Goal: Contribute content: Add original content to the website for others to see

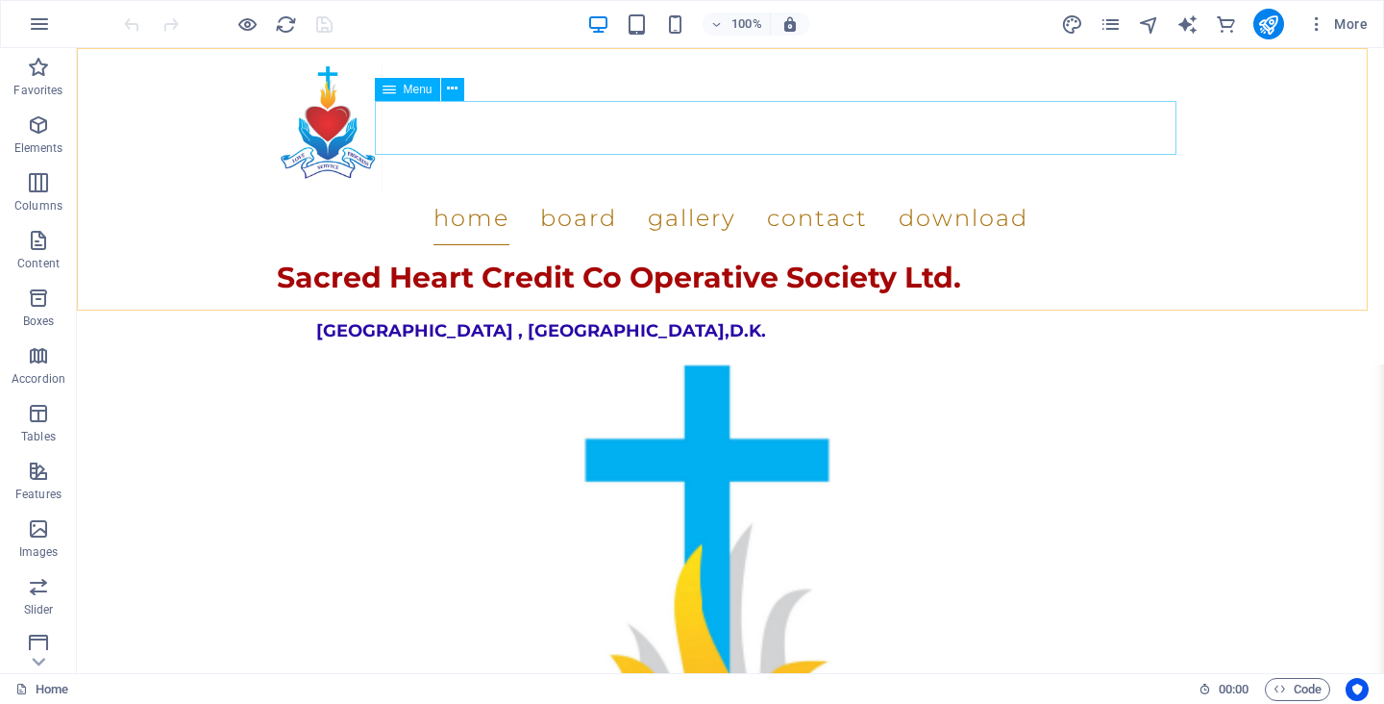
scroll to position [397, 0]
click at [738, 191] on nav "Home Board Gallery Contact Download" at bounding box center [730, 218] width 907 height 54
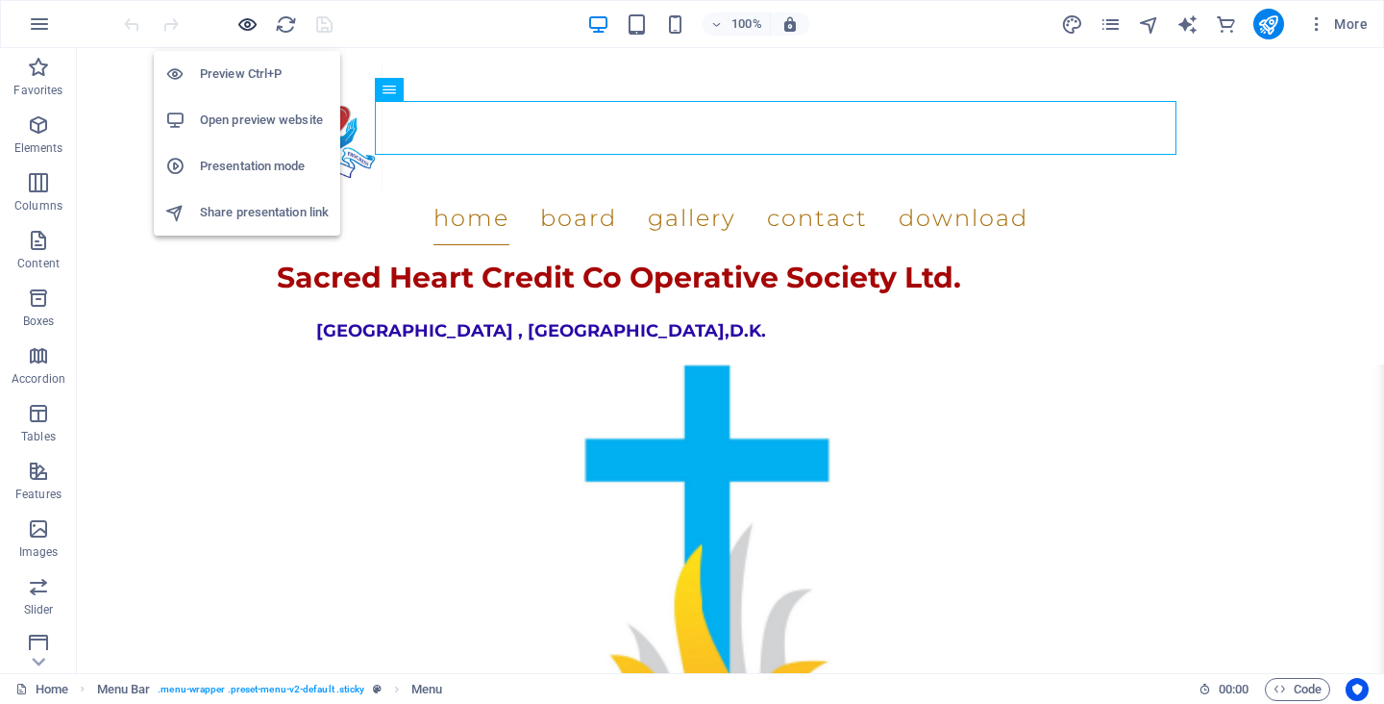
click at [247, 27] on icon "button" at bounding box center [247, 24] width 22 height 22
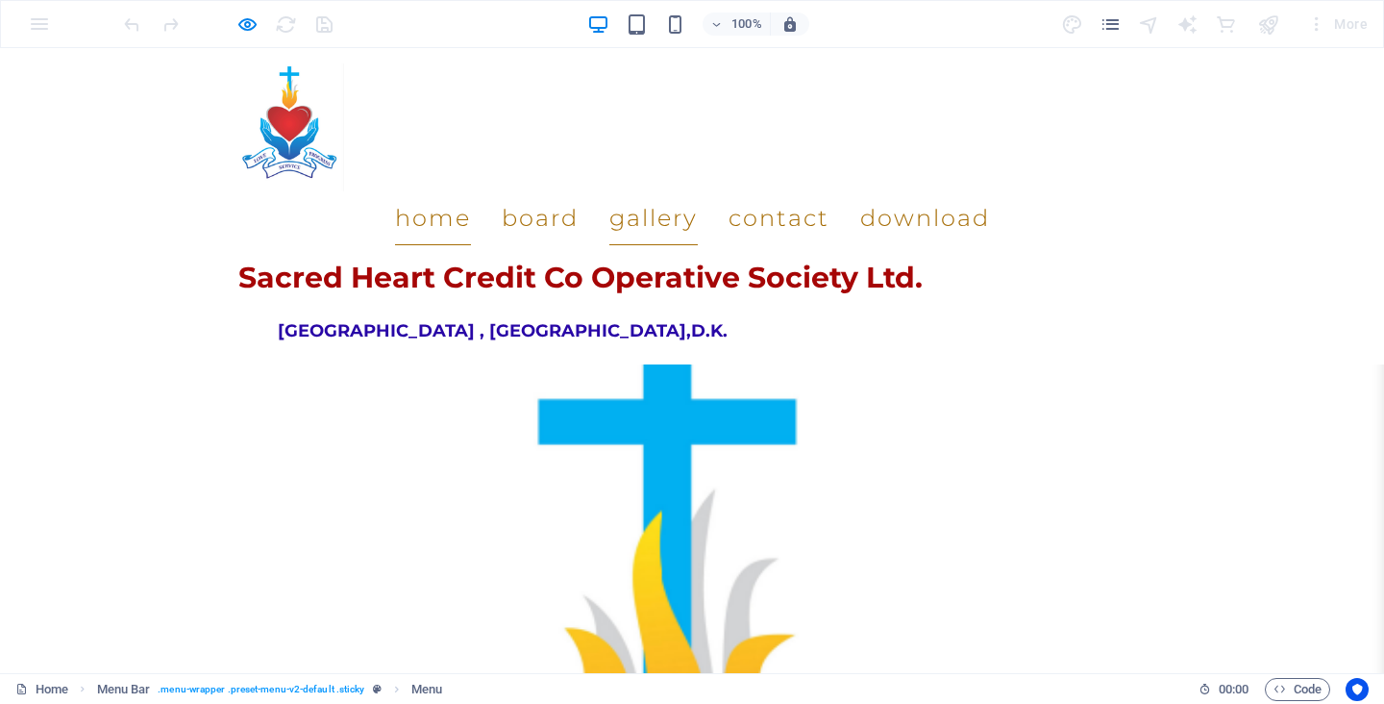
click at [698, 191] on link "Gallery" at bounding box center [653, 218] width 88 height 54
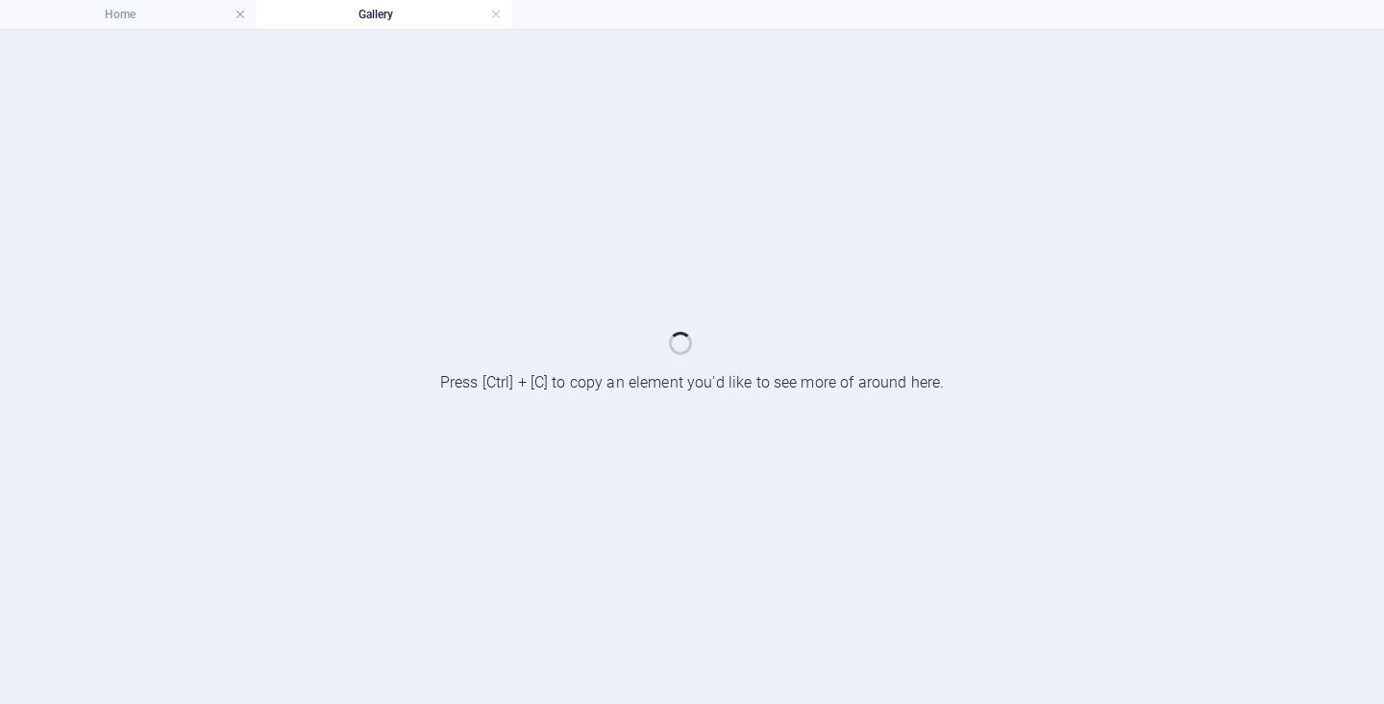
scroll to position [0, 0]
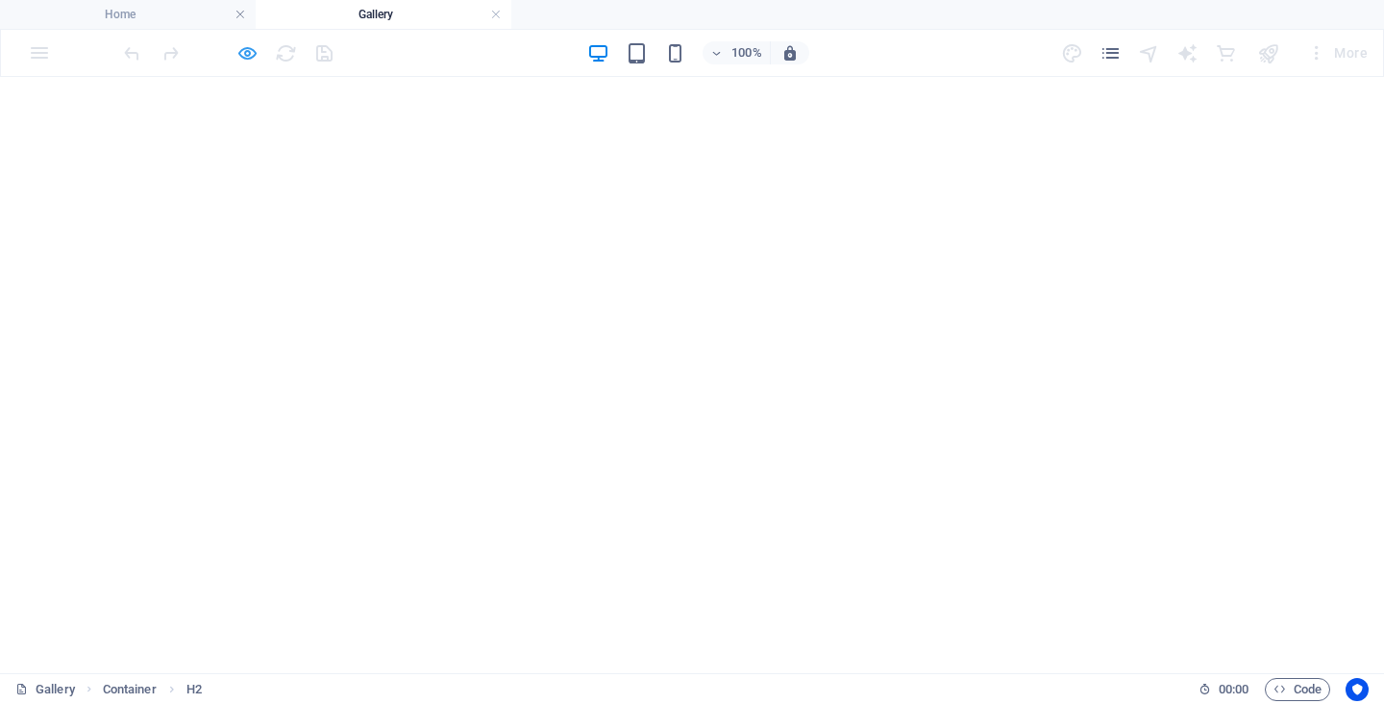
click at [241, 58] on icon "button" at bounding box center [247, 53] width 22 height 22
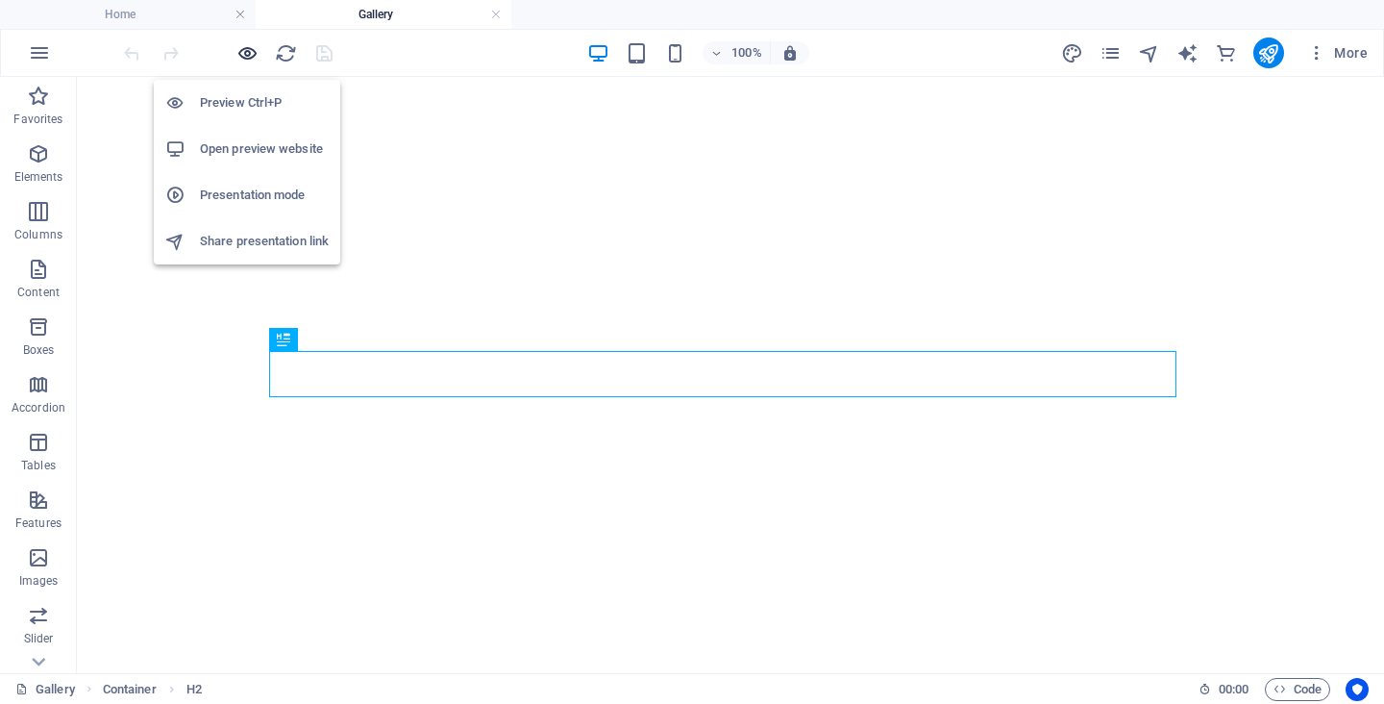
click at [243, 59] on icon "button" at bounding box center [247, 53] width 22 height 22
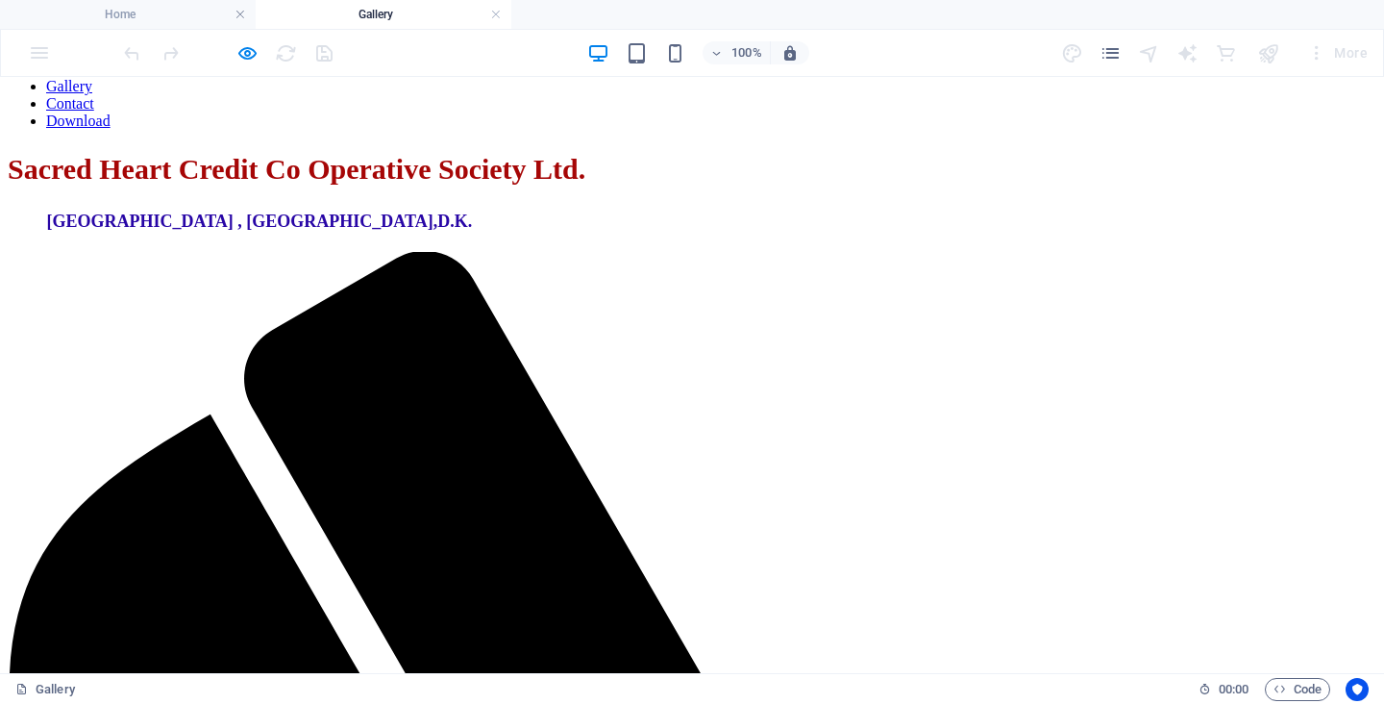
scroll to position [288, 0]
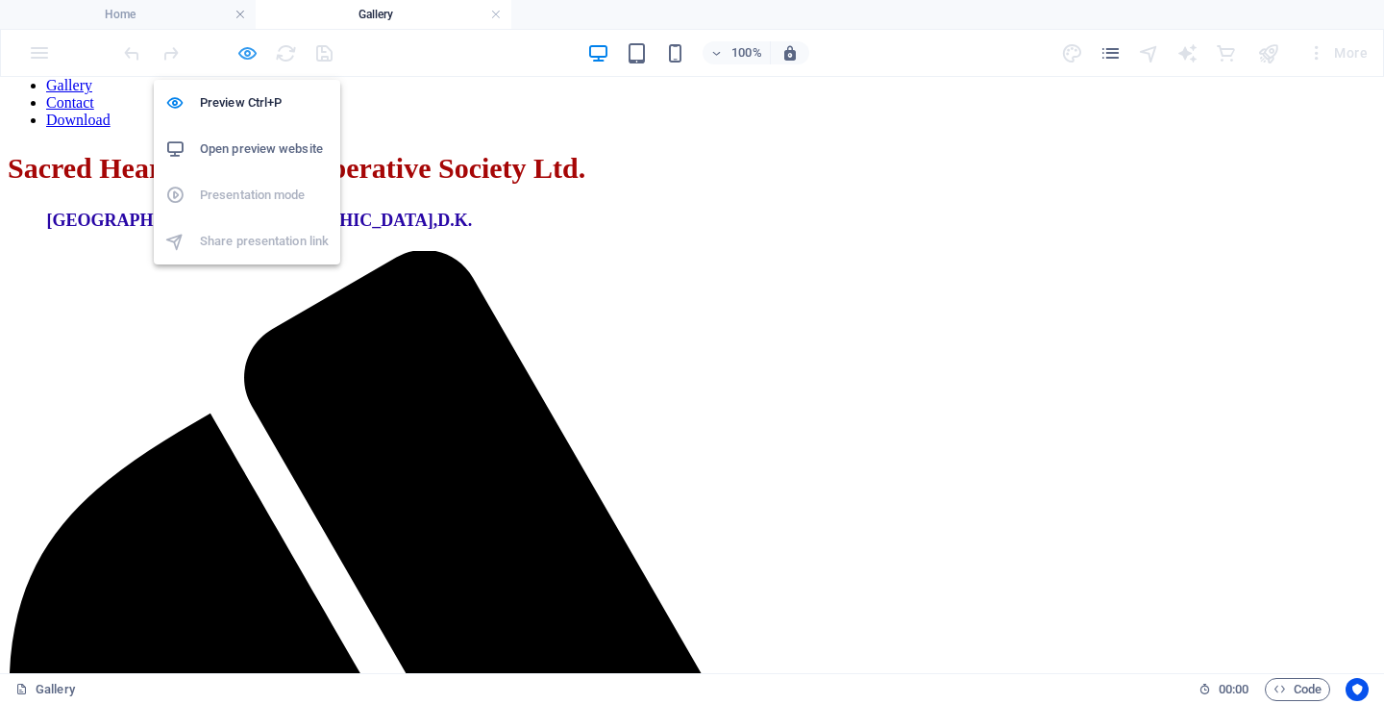
click at [248, 56] on icon "button" at bounding box center [247, 53] width 22 height 22
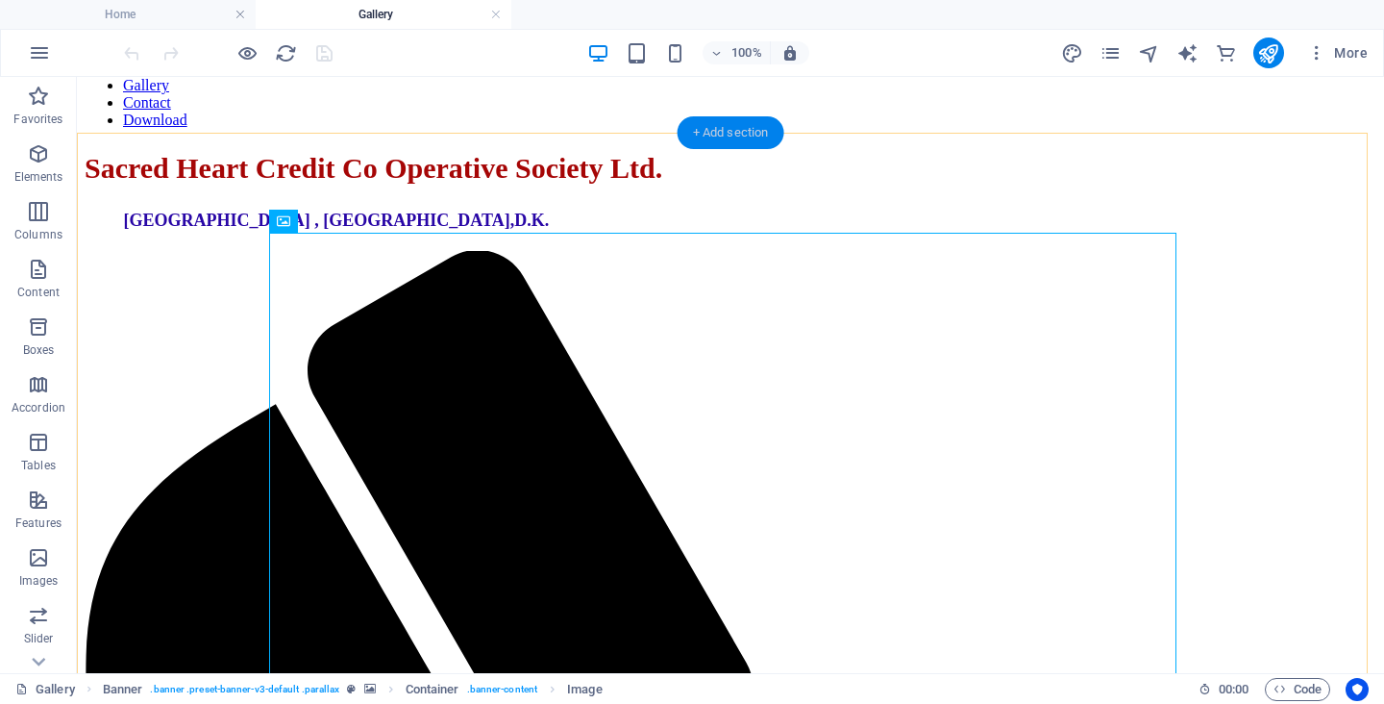
click at [719, 128] on div "+ Add section" at bounding box center [731, 132] width 107 height 33
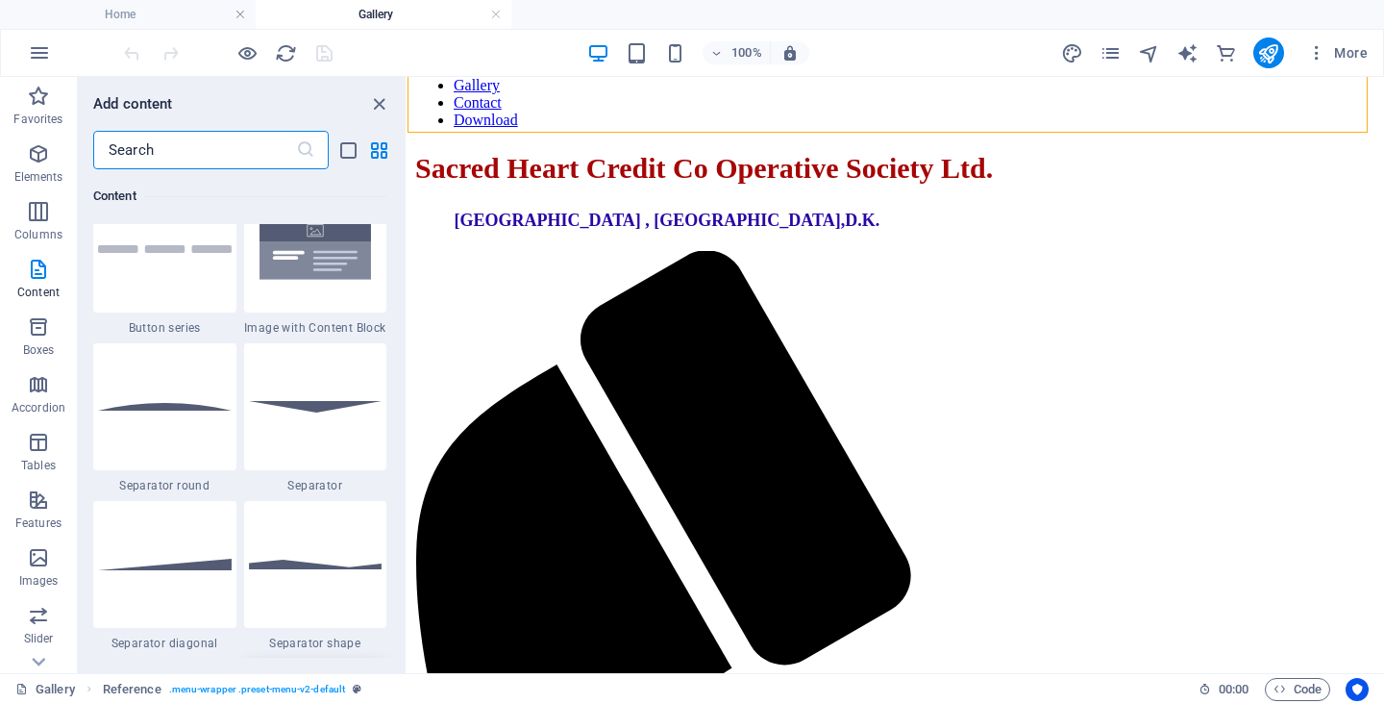
scroll to position [4421, 0]
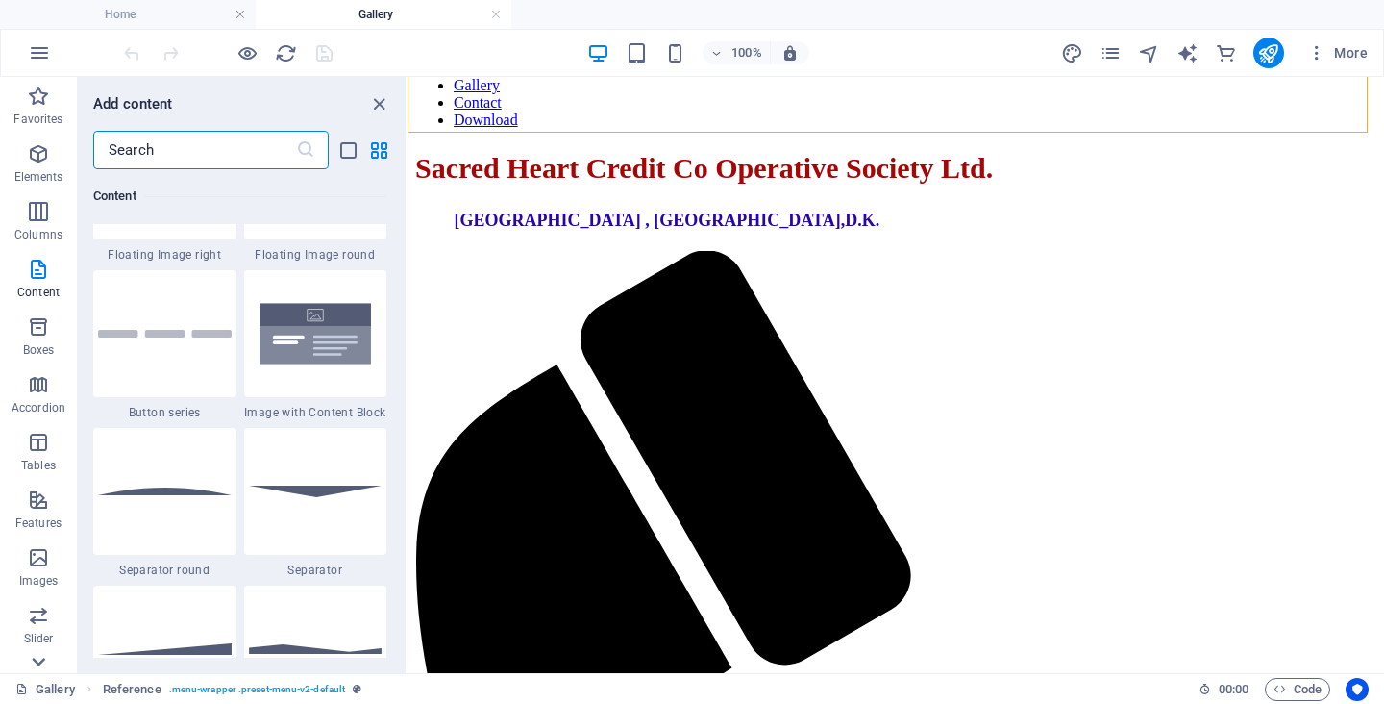
click at [35, 92] on icon at bounding box center [39, 88] width 13 height 9
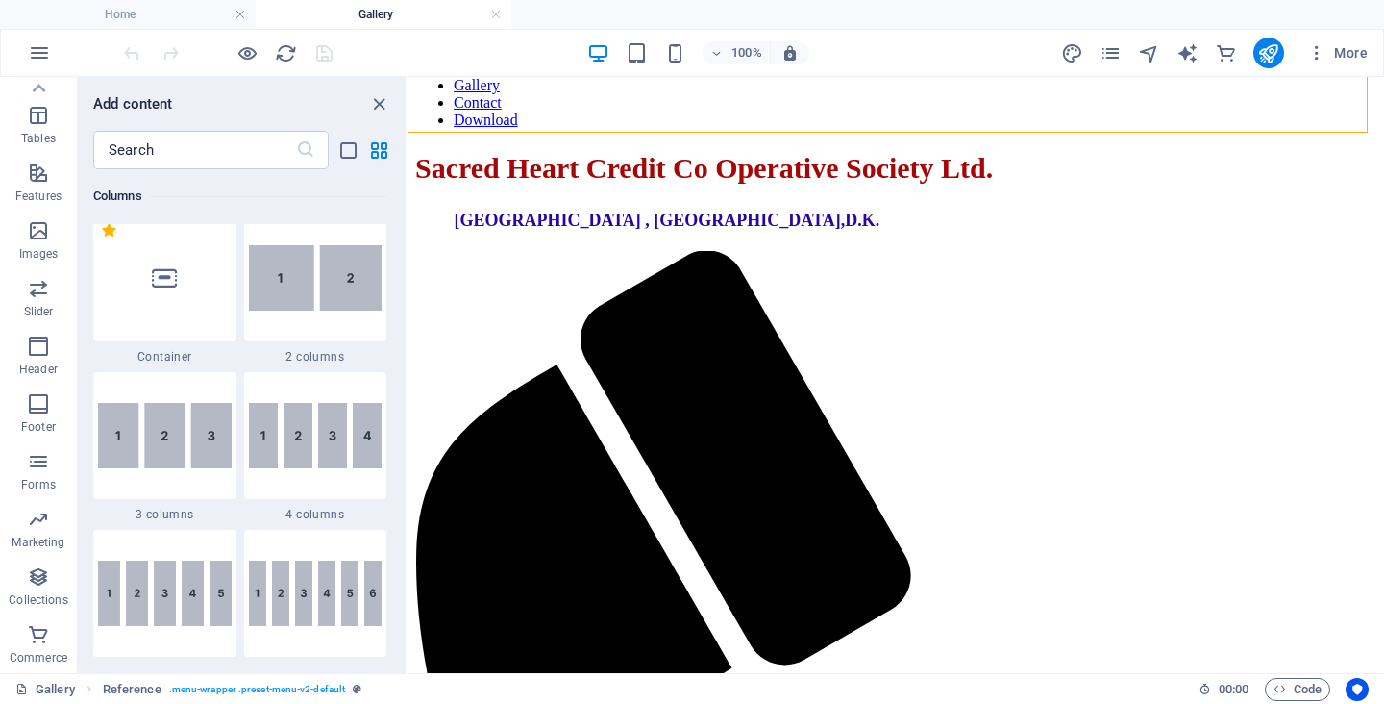
scroll to position [960, 0]
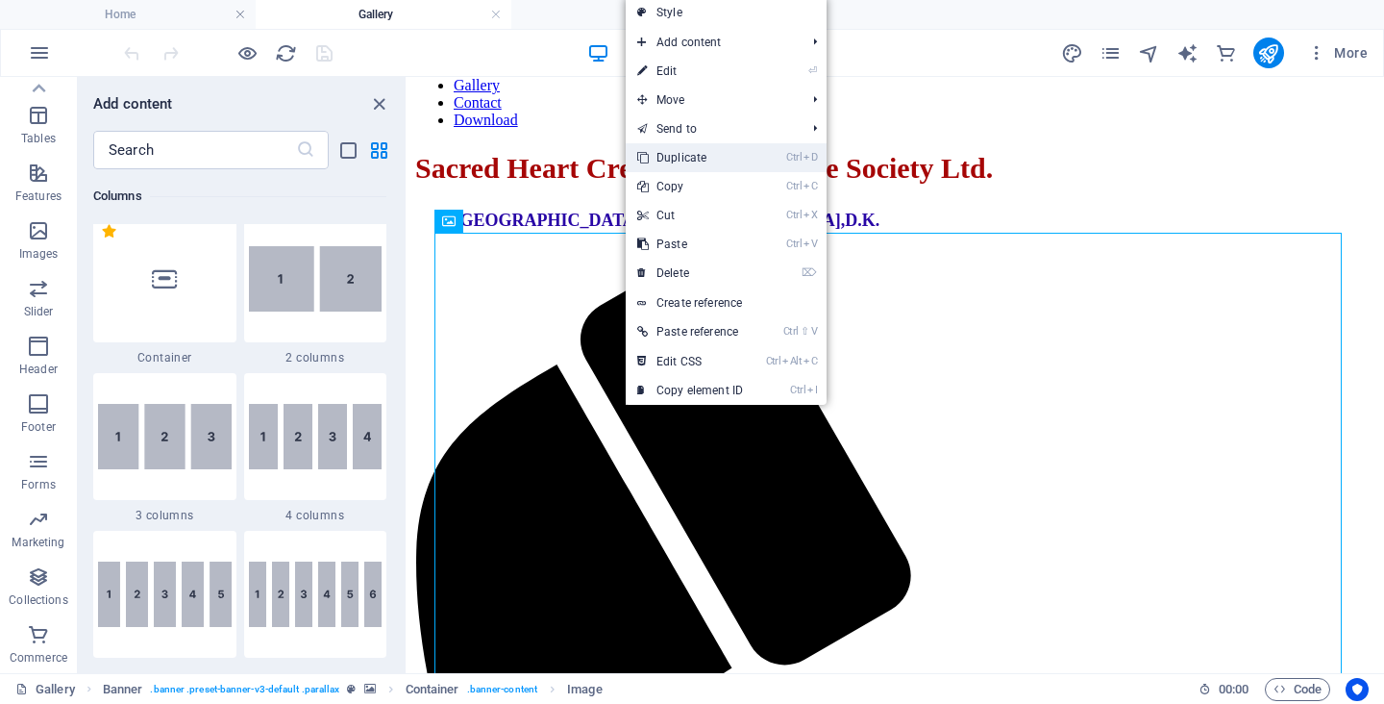
click at [678, 160] on link "Ctrl D Duplicate" at bounding box center [690, 157] width 129 height 29
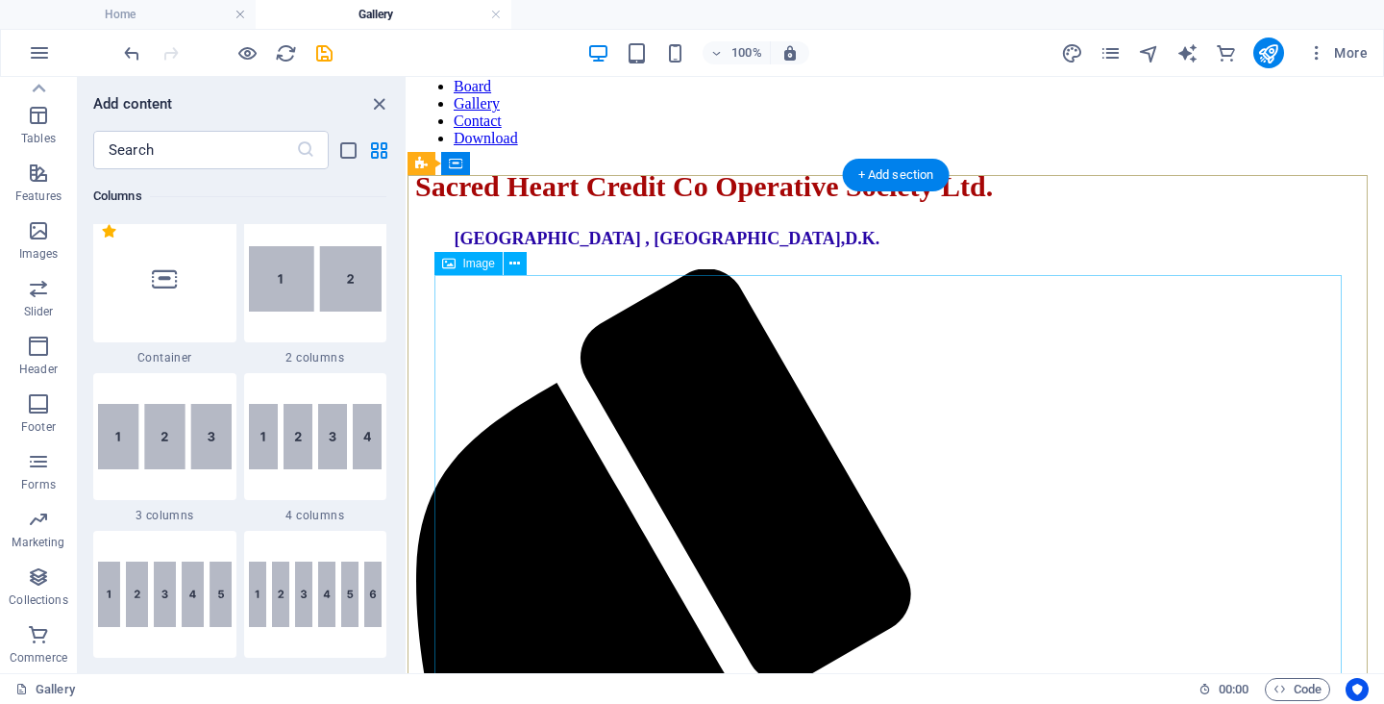
scroll to position [288, 0]
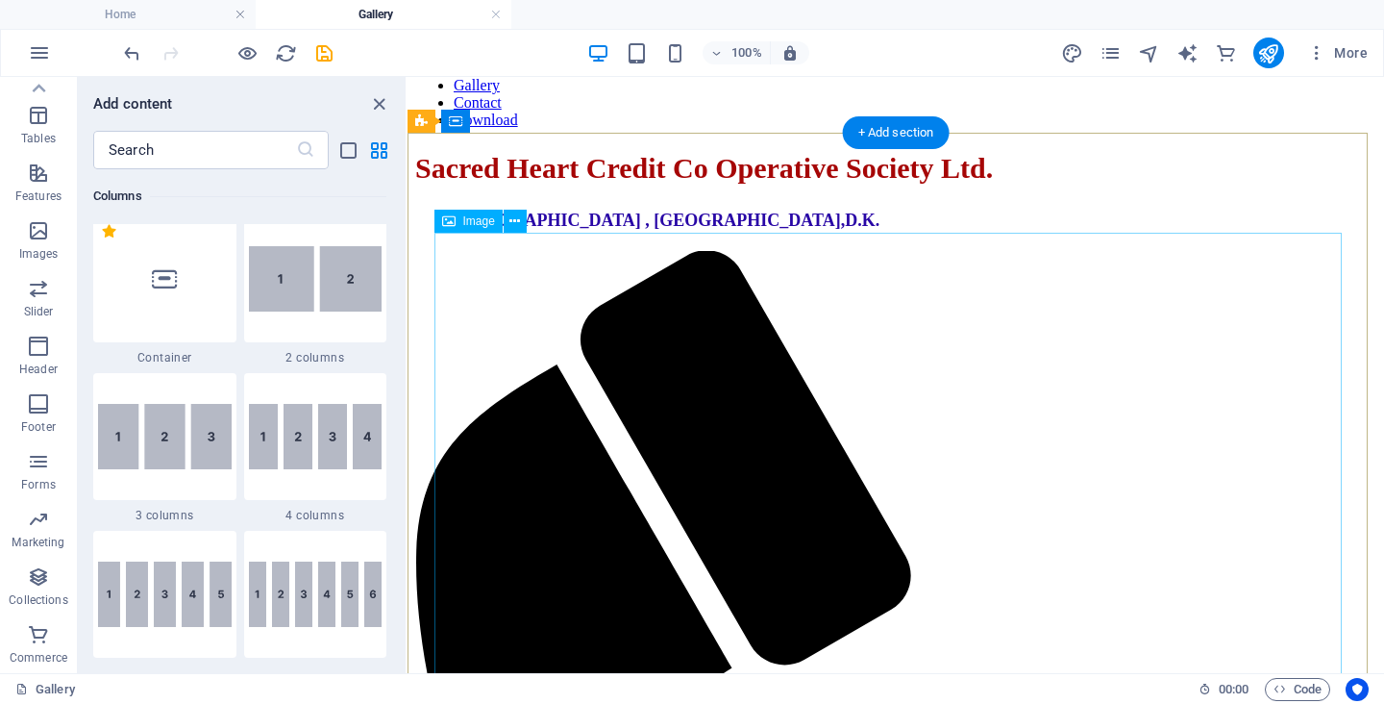
select select "px"
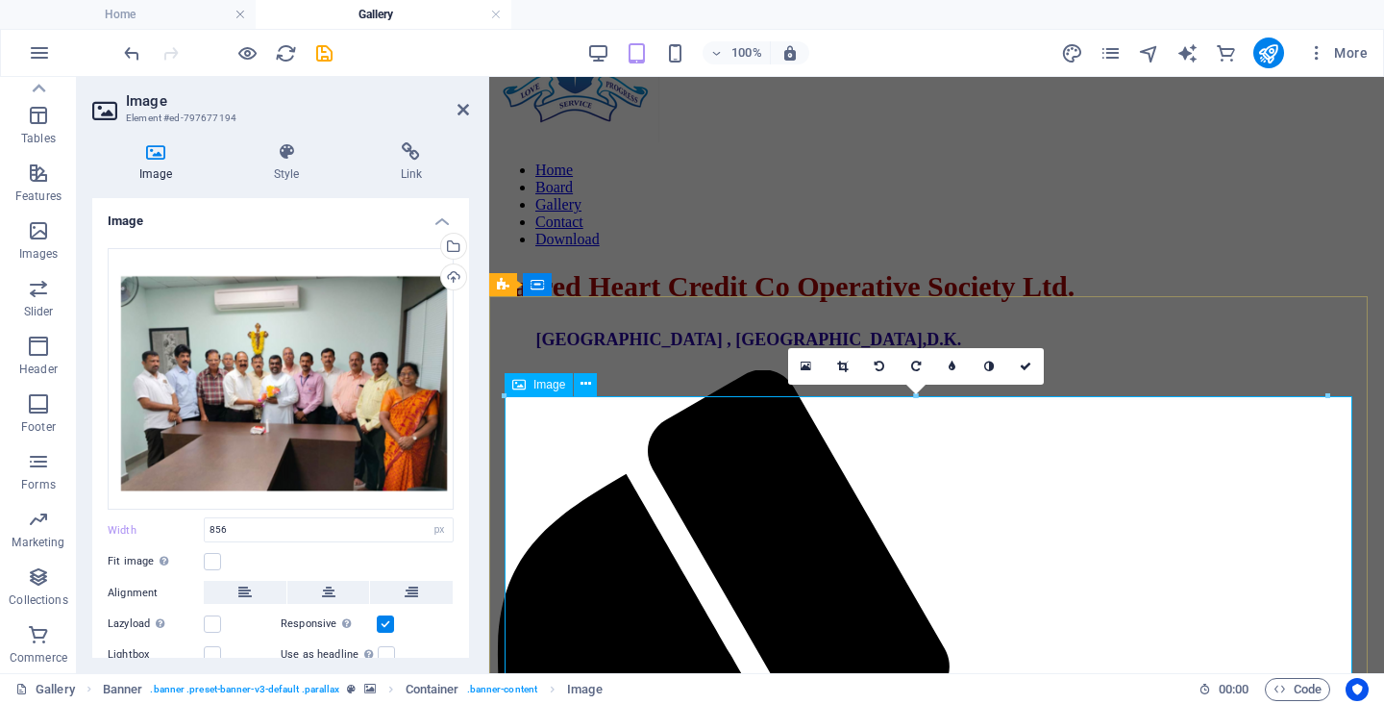
scroll to position [138, 0]
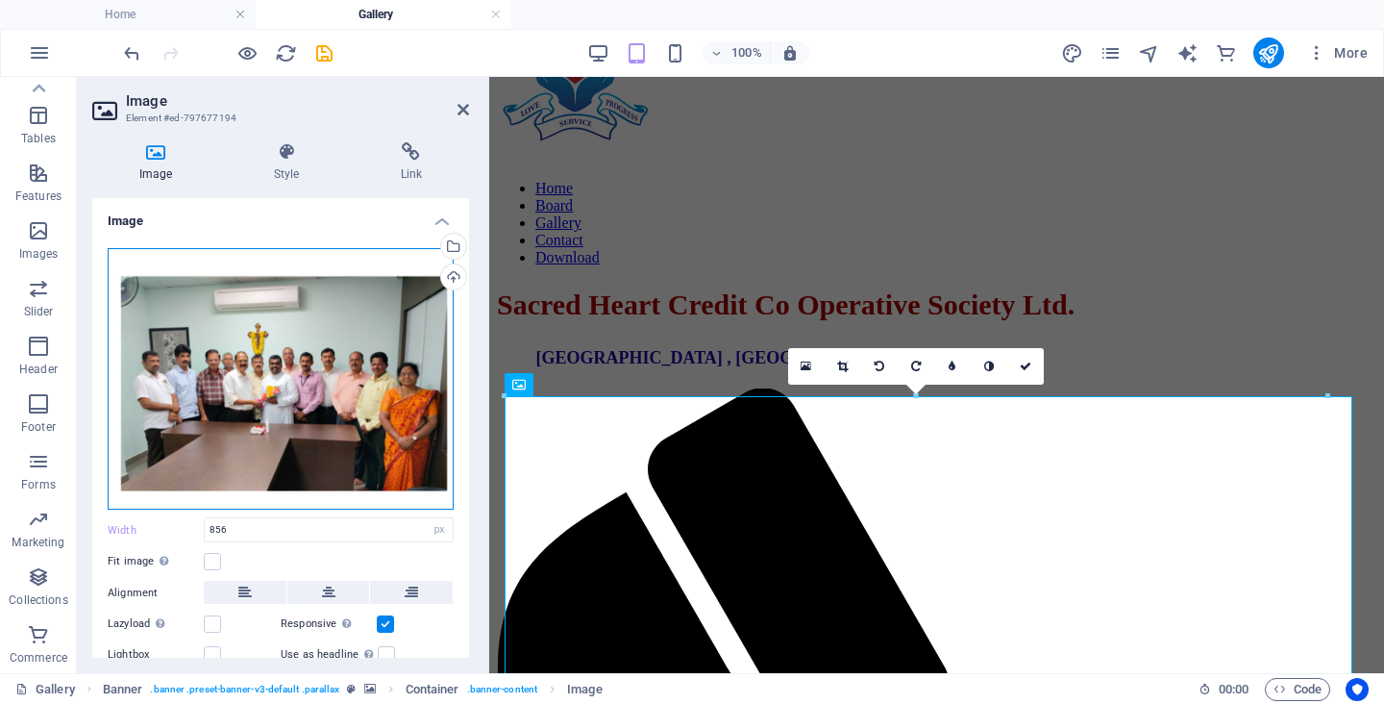
click at [342, 407] on div "Drag files here, click to choose files or select files from Files or our free s…" at bounding box center [281, 379] width 346 height 262
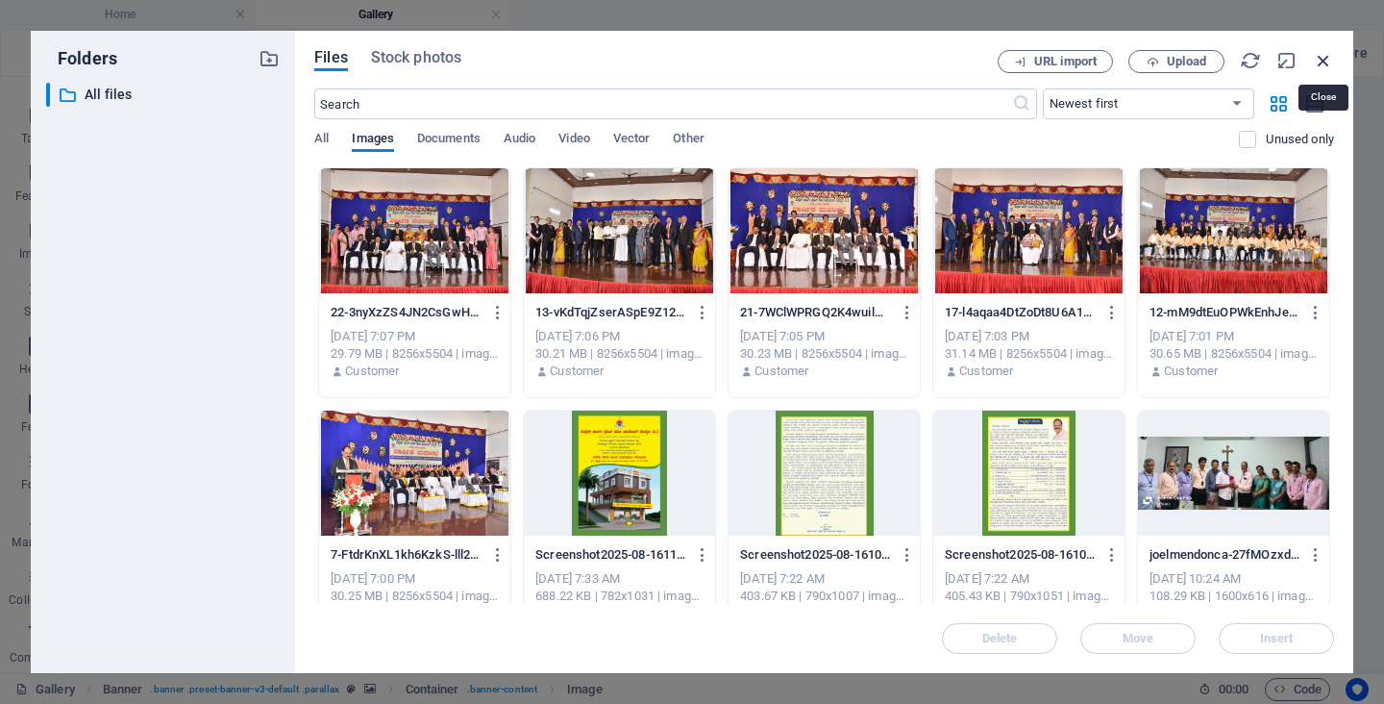
click at [1323, 66] on icon "button" at bounding box center [1323, 60] width 21 height 21
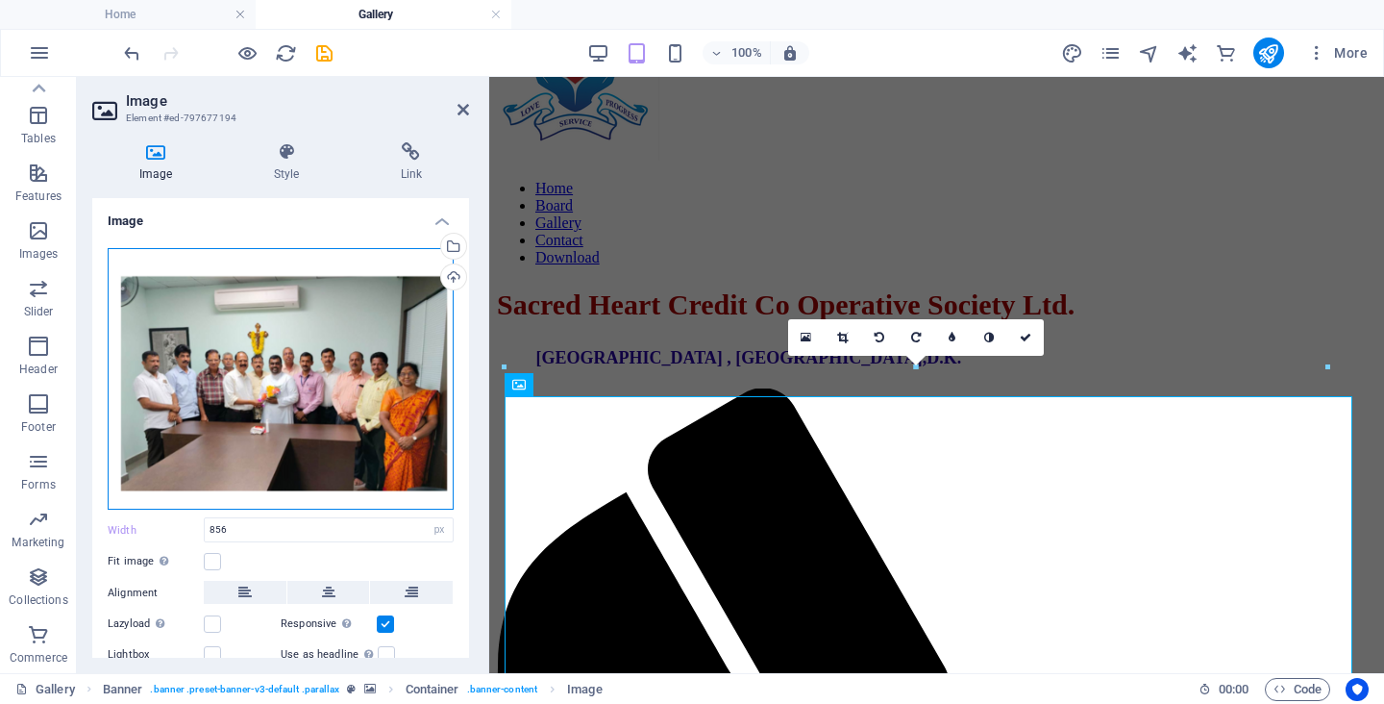
click at [394, 395] on div "Drag files here, click to choose files or select files from Files or our free s…" at bounding box center [281, 379] width 346 height 262
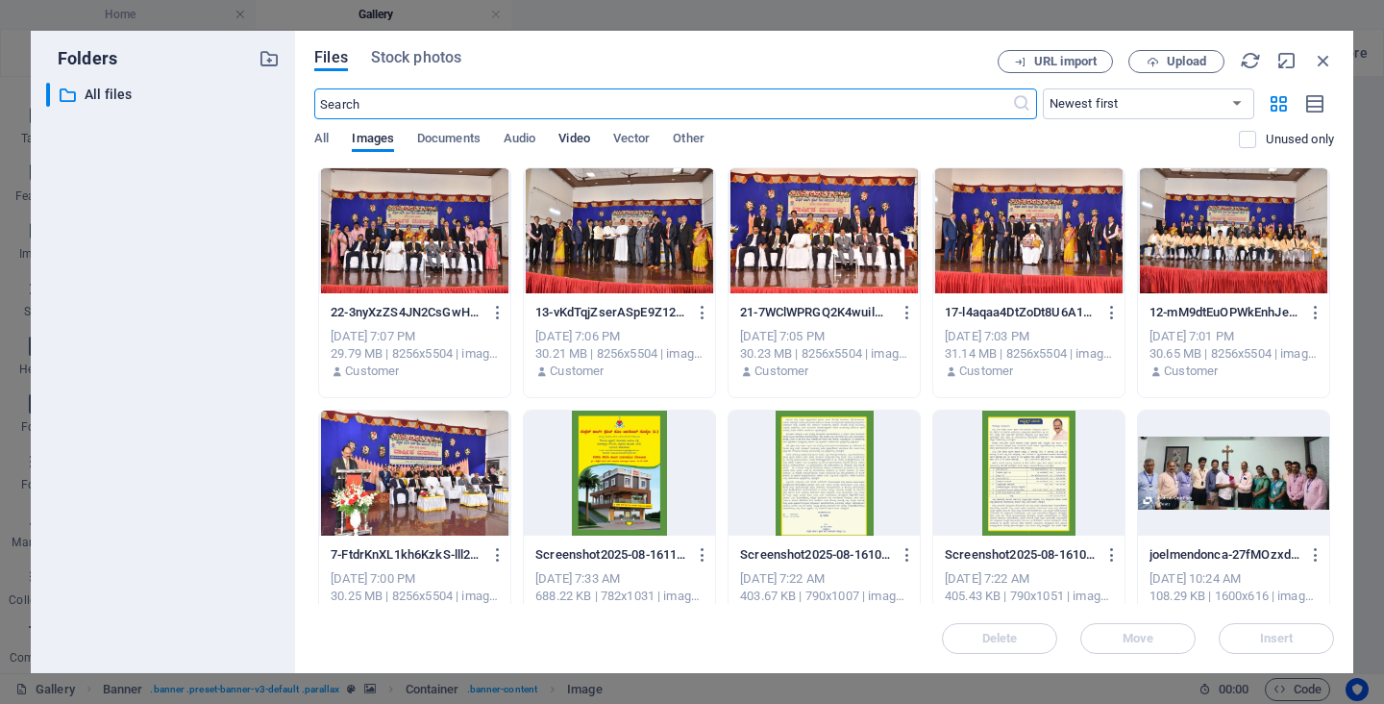
click at [573, 141] on span "Video" at bounding box center [573, 140] width 31 height 27
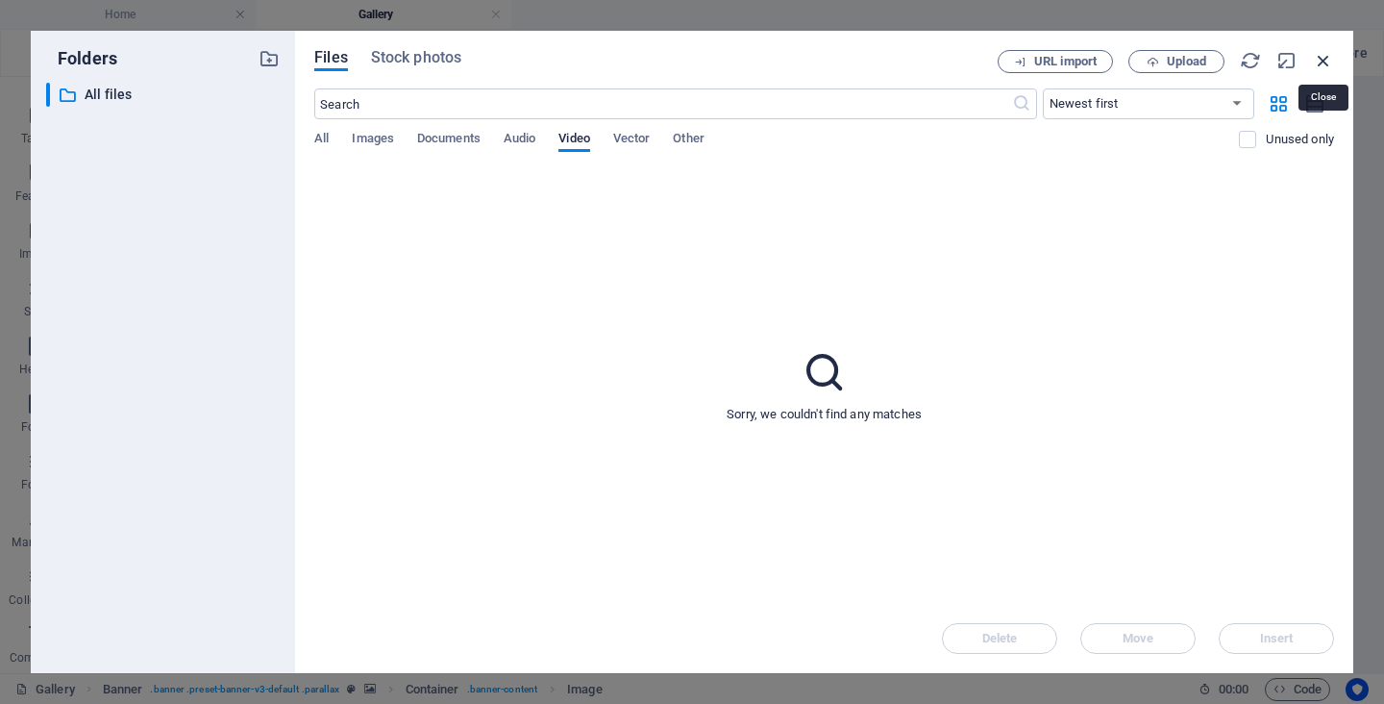
click at [1320, 60] on icon "button" at bounding box center [1323, 60] width 21 height 21
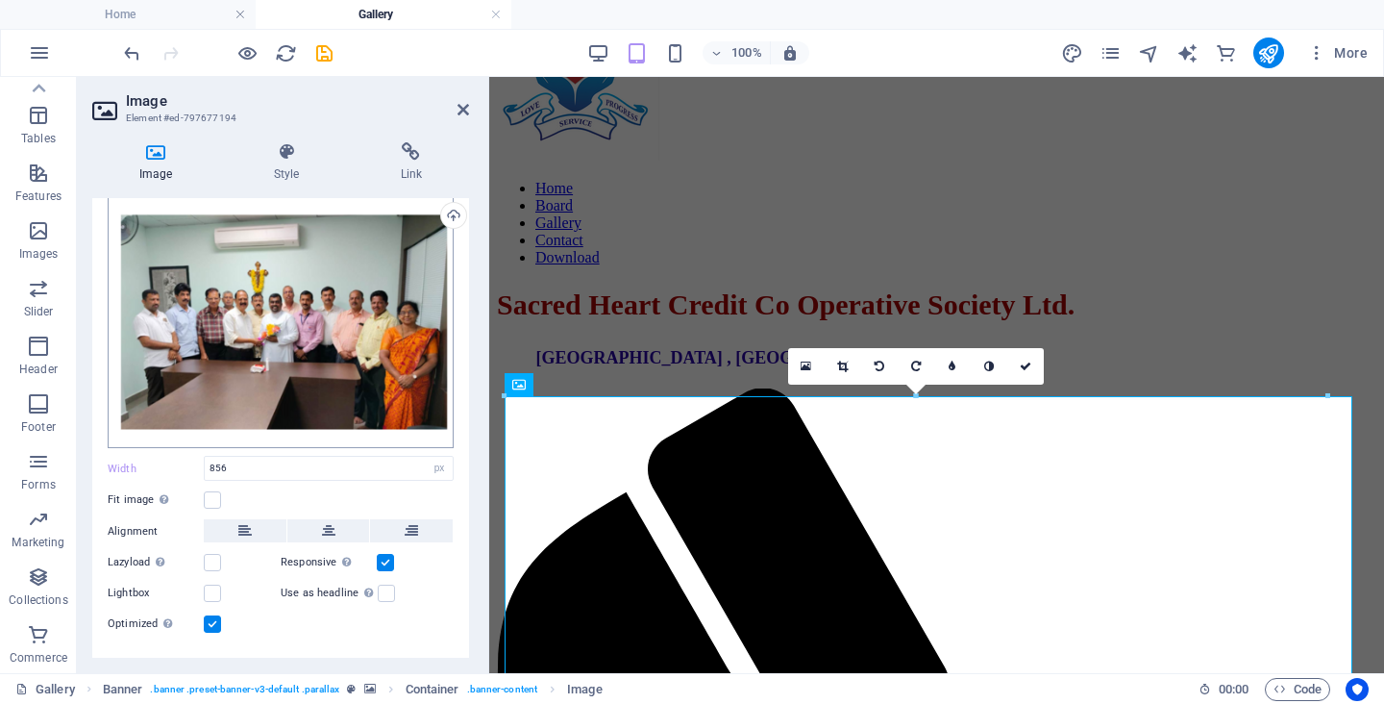
scroll to position [0, 0]
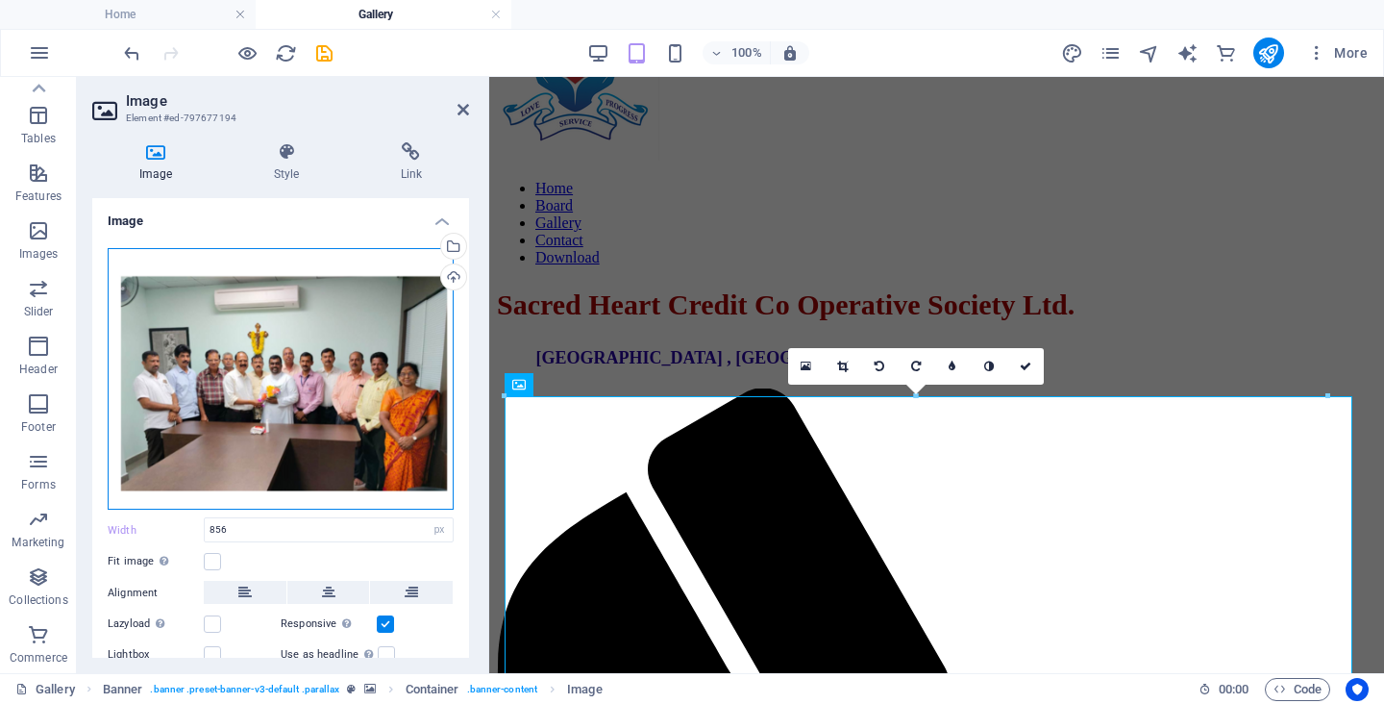
click at [335, 348] on div "Drag files here, click to choose files or select files from Files or our free s…" at bounding box center [281, 379] width 346 height 262
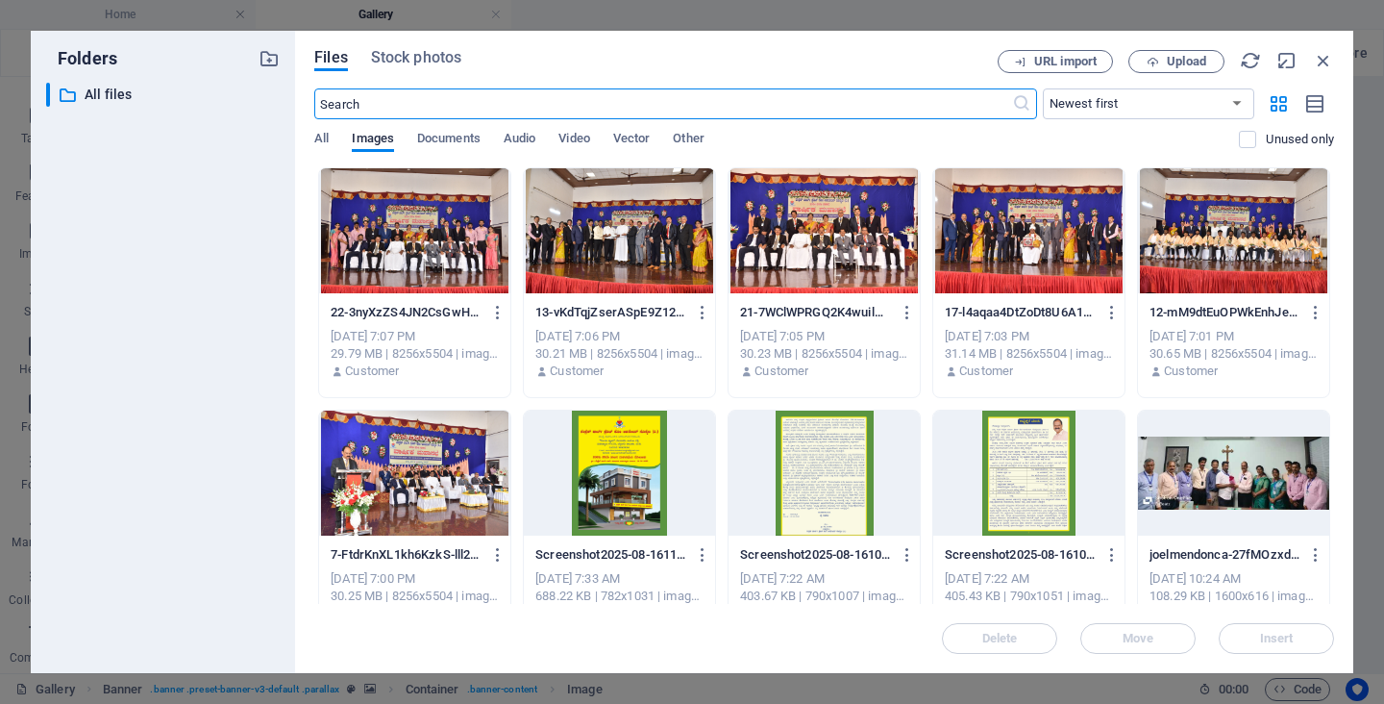
type input "305"
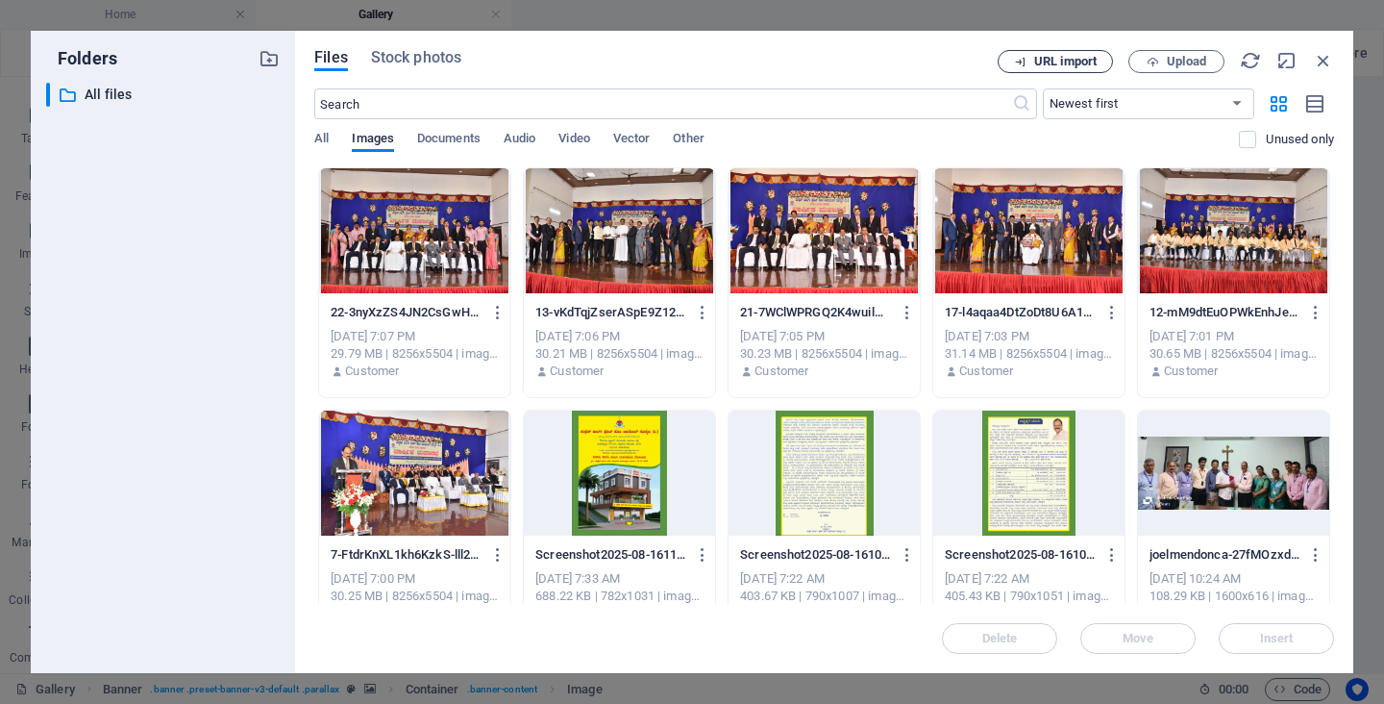
click at [1075, 59] on span "URL import" at bounding box center [1065, 62] width 62 height 12
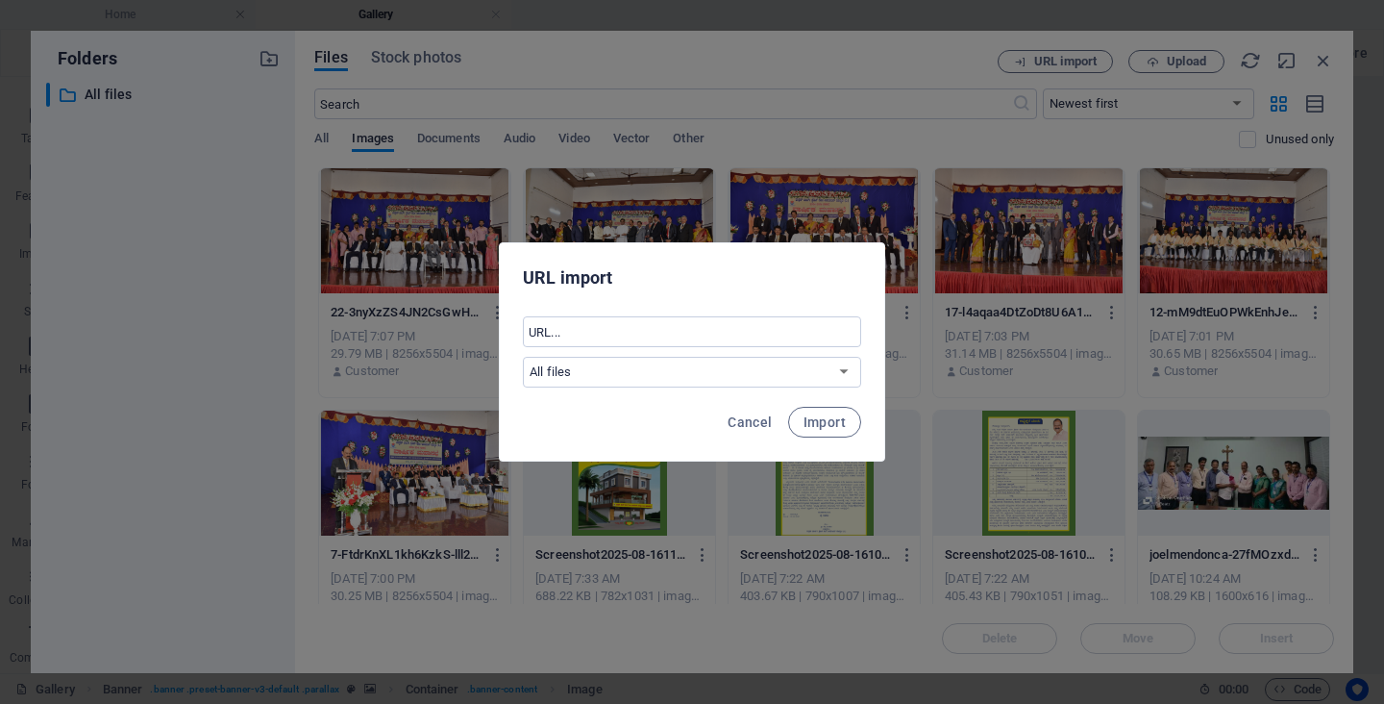
click at [600, 347] on div "​ All files" at bounding box center [692, 351] width 338 height 71
click at [599, 335] on input "text" at bounding box center [692, 331] width 338 height 31
paste input "[URL][DOMAIN_NAME]"
type input "[URL][DOMAIN_NAME]"
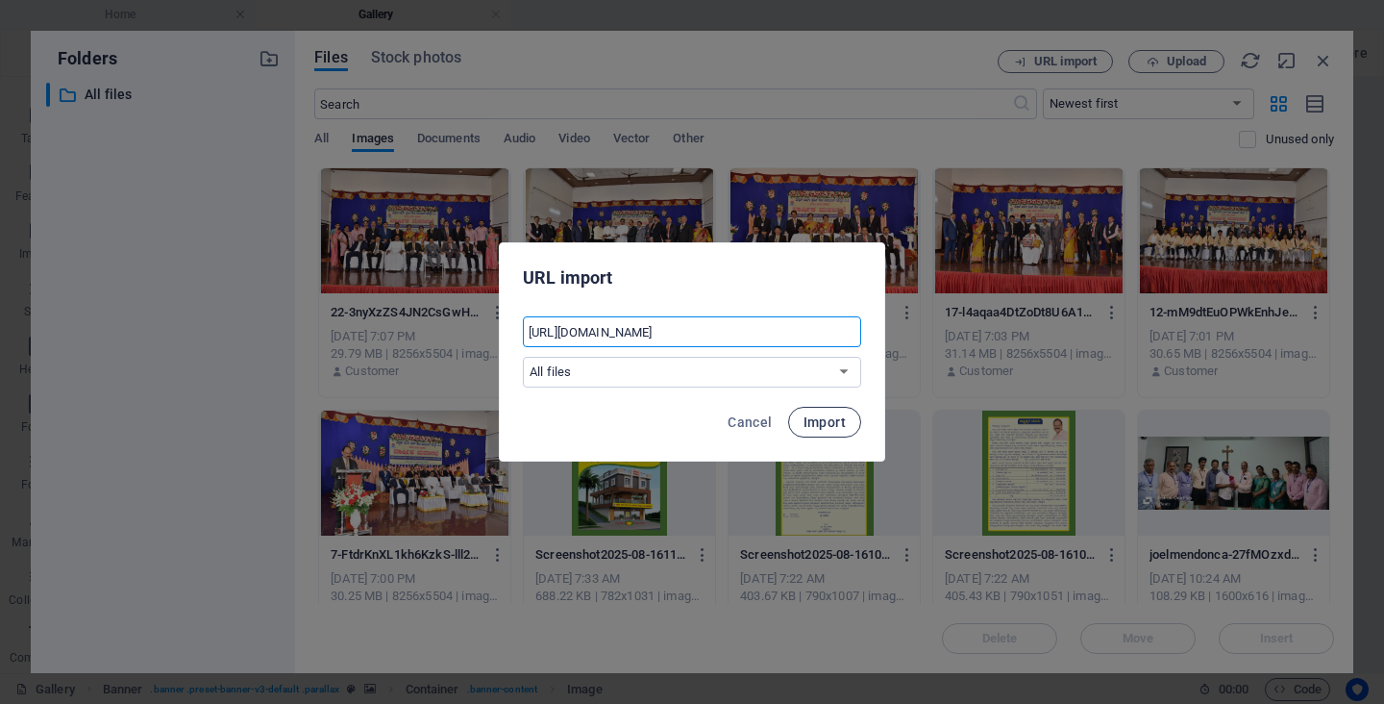
drag, startPoint x: 810, startPoint y: 431, endPoint x: 848, endPoint y: 427, distance: 37.7
click at [812, 431] on button "Import" at bounding box center [824, 422] width 73 height 31
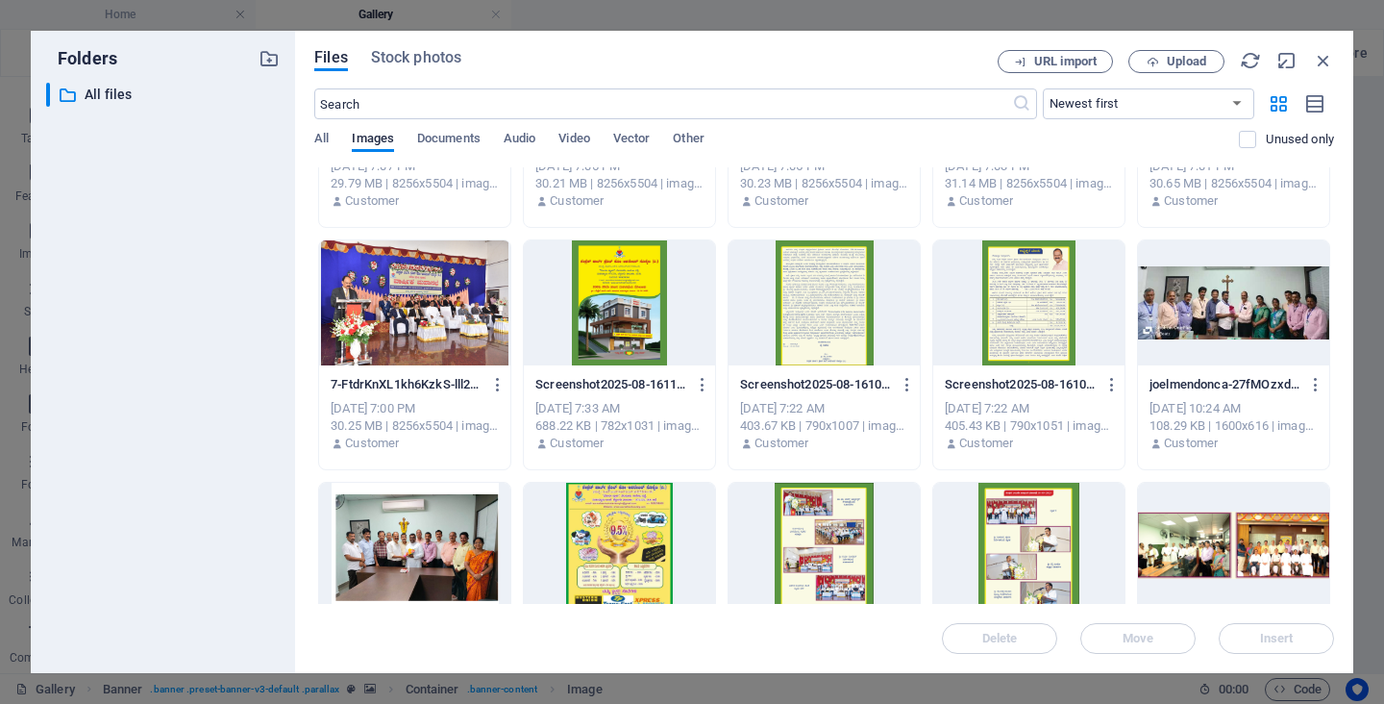
scroll to position [192, 0]
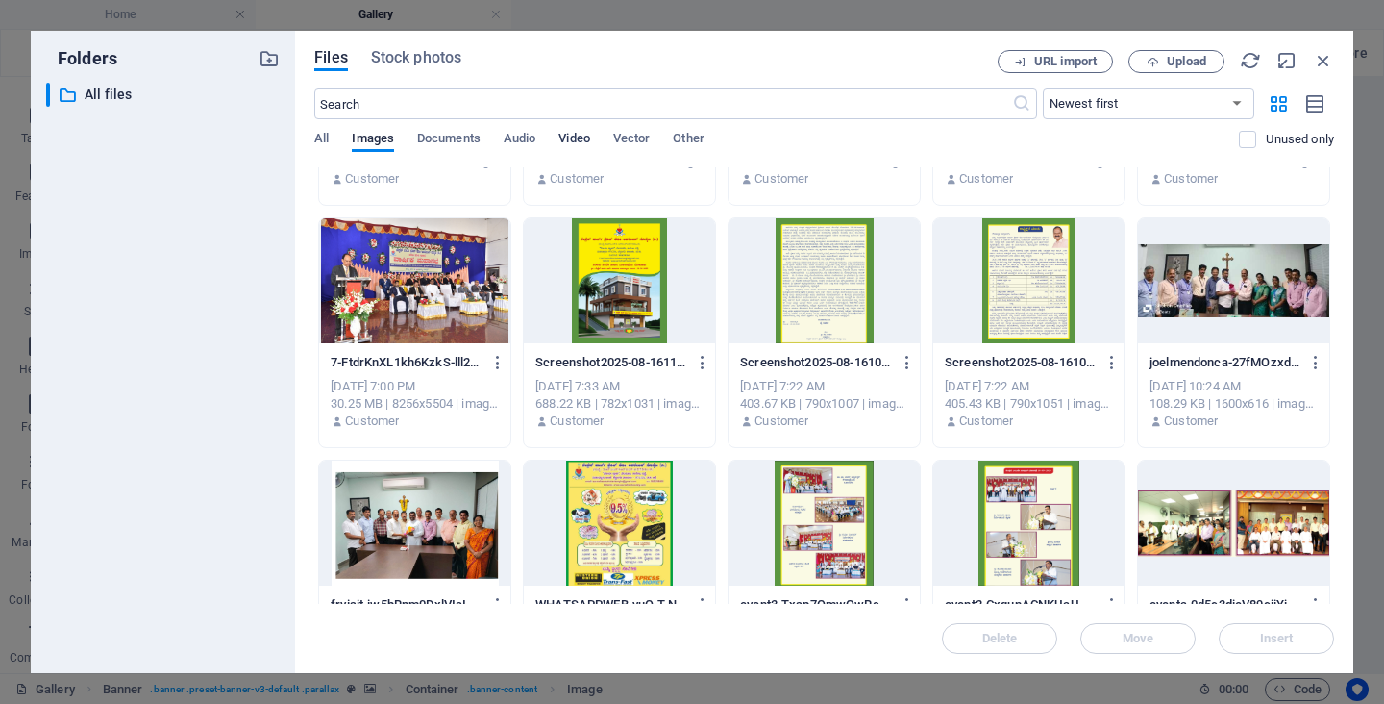
click at [574, 136] on span "Video" at bounding box center [573, 140] width 31 height 27
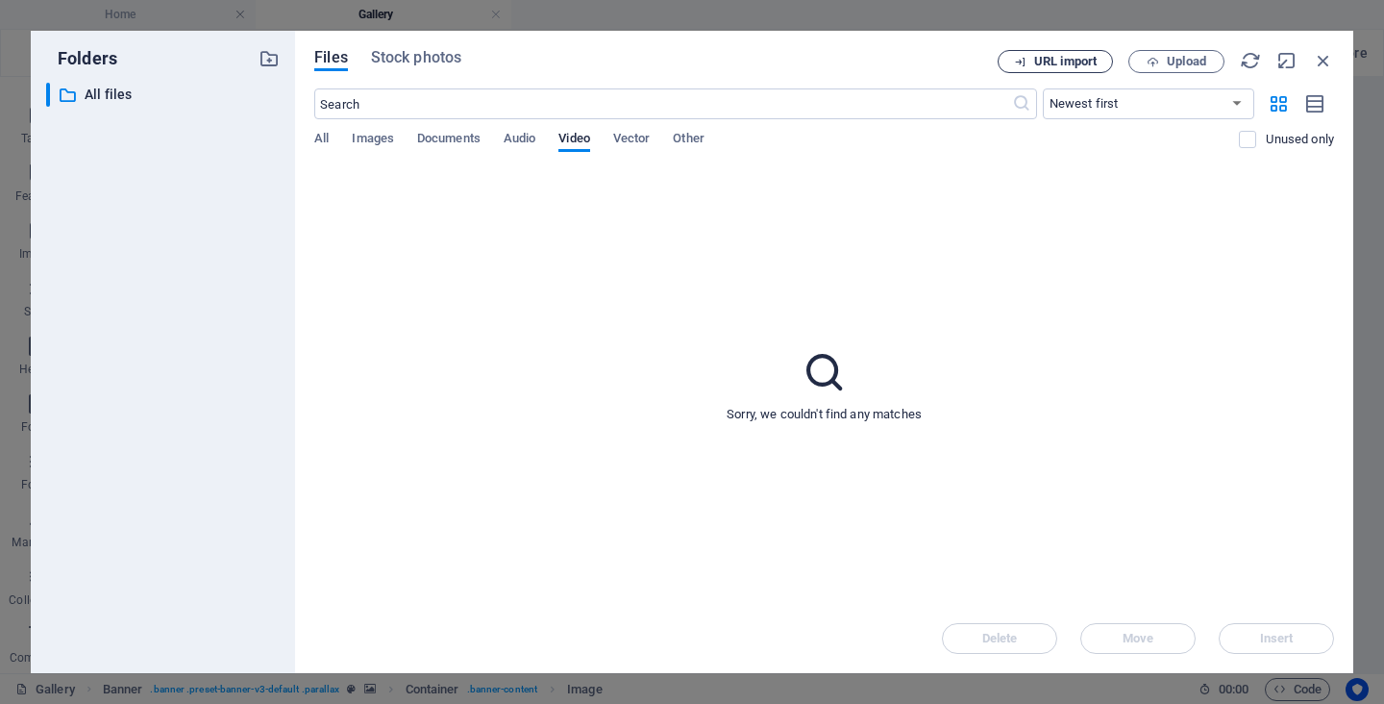
click at [1042, 64] on span "URL import" at bounding box center [1065, 62] width 62 height 12
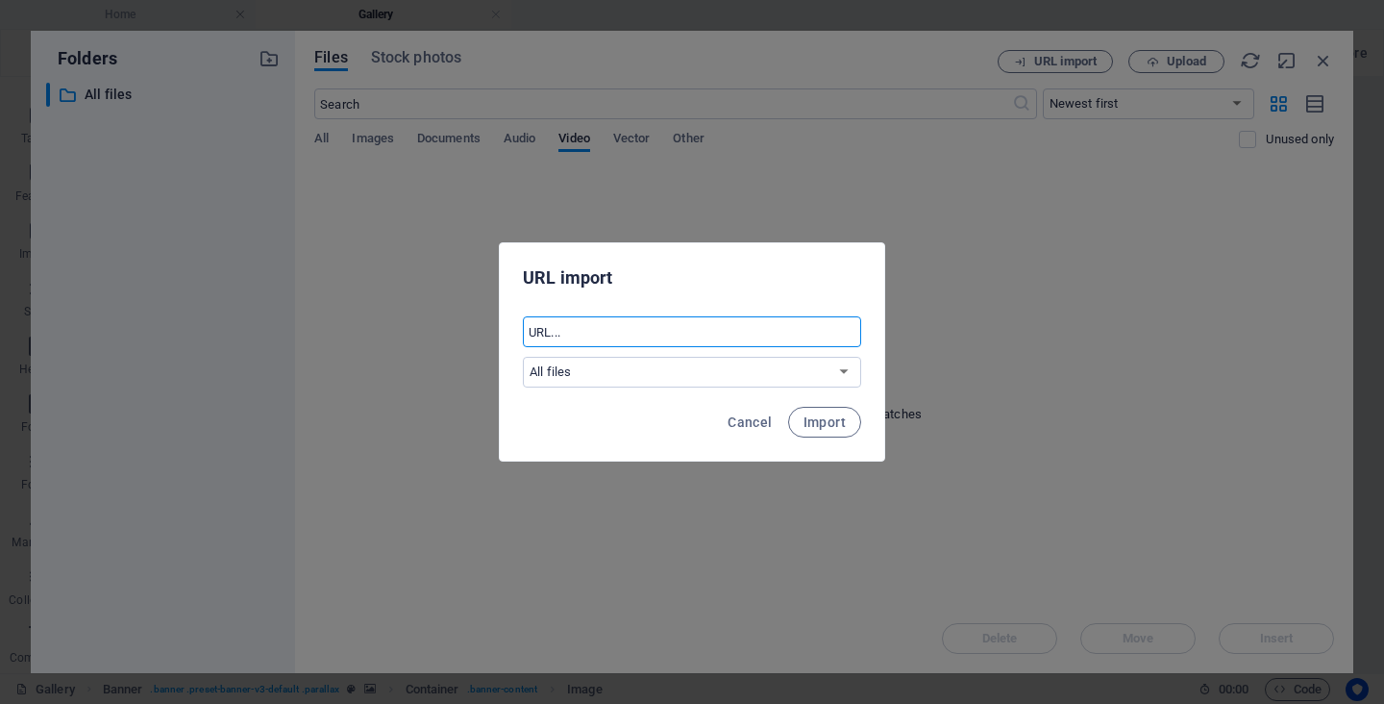
click at [649, 333] on input "text" at bounding box center [692, 331] width 338 height 31
paste input "[URL][DOMAIN_NAME]"
type input "[URL][DOMAIN_NAME]"
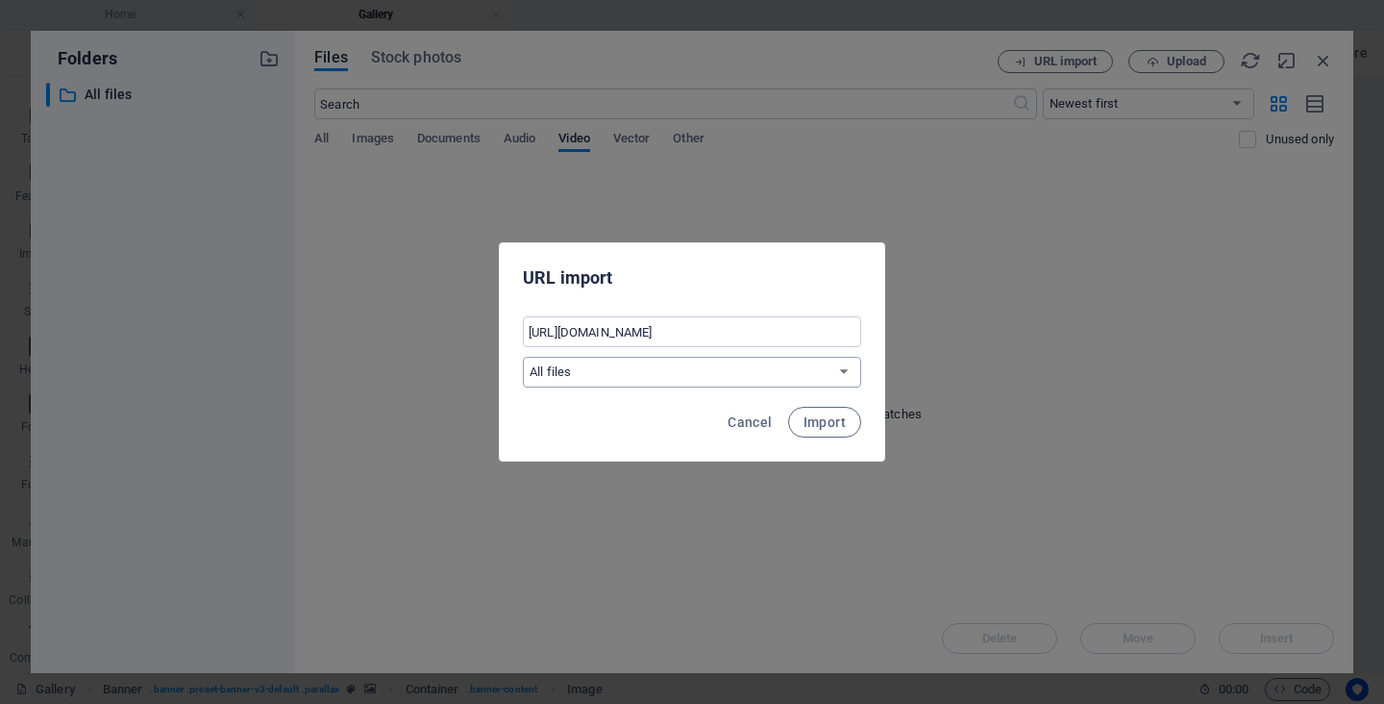
drag, startPoint x: 815, startPoint y: 424, endPoint x: 830, endPoint y: 367, distance: 58.5
click at [830, 367] on div "URL import [URL][DOMAIN_NAME] ​ All files Cancel Import" at bounding box center [692, 351] width 386 height 219
click at [830, 367] on select "All files" at bounding box center [692, 372] width 338 height 31
click at [835, 373] on select "All files" at bounding box center [692, 372] width 338 height 31
click at [827, 427] on span "Import" at bounding box center [825, 421] width 42 height 15
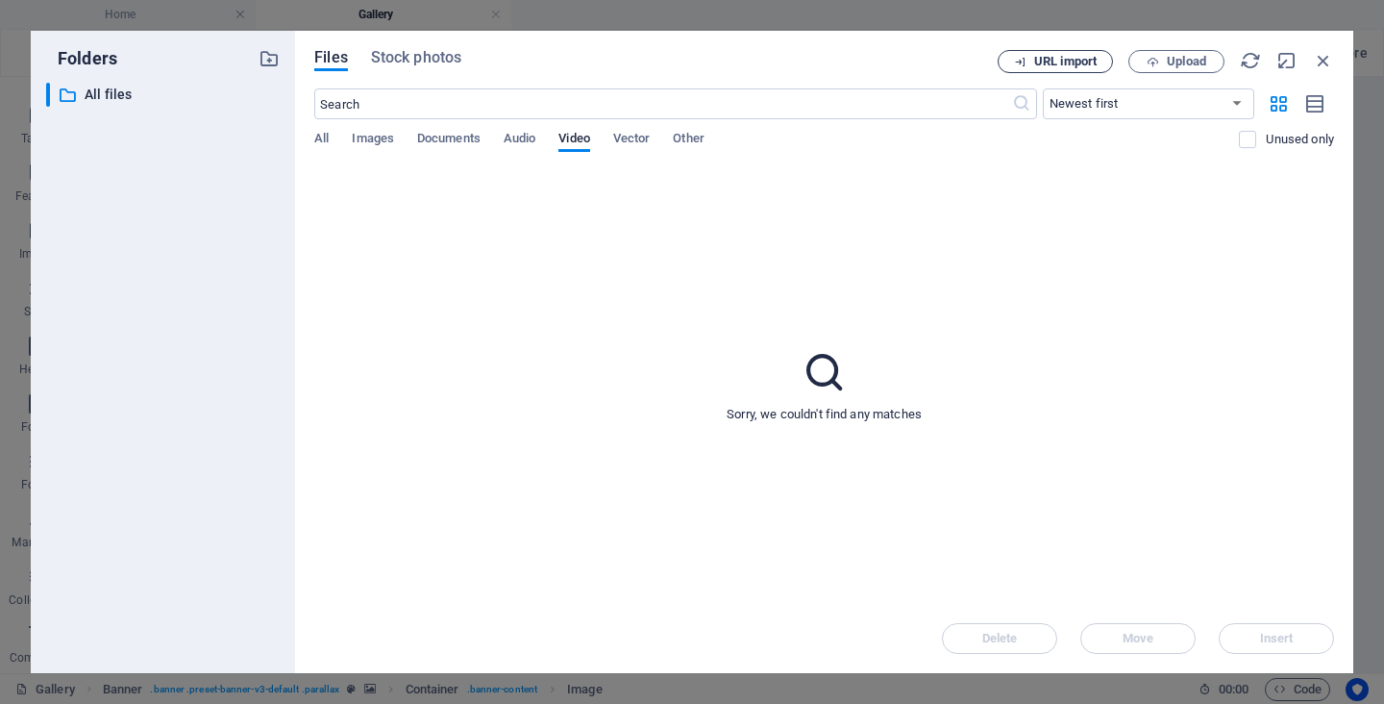
click at [1075, 62] on span "URL import" at bounding box center [1065, 62] width 62 height 12
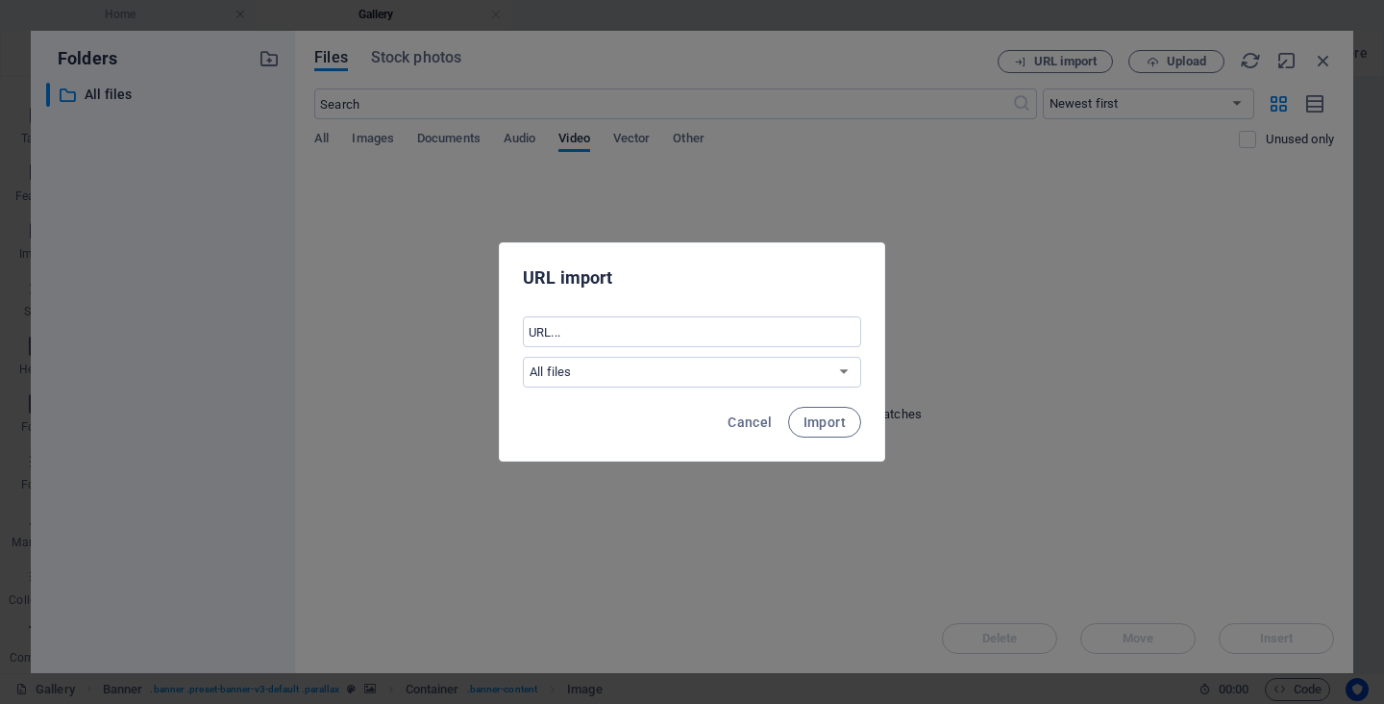
click at [631, 355] on div "​ All files" at bounding box center [692, 351] width 338 height 71
click at [628, 335] on input "text" at bounding box center [692, 331] width 338 height 31
paste input "[URL][DOMAIN_NAME]"
type input "[URL][DOMAIN_NAME]"
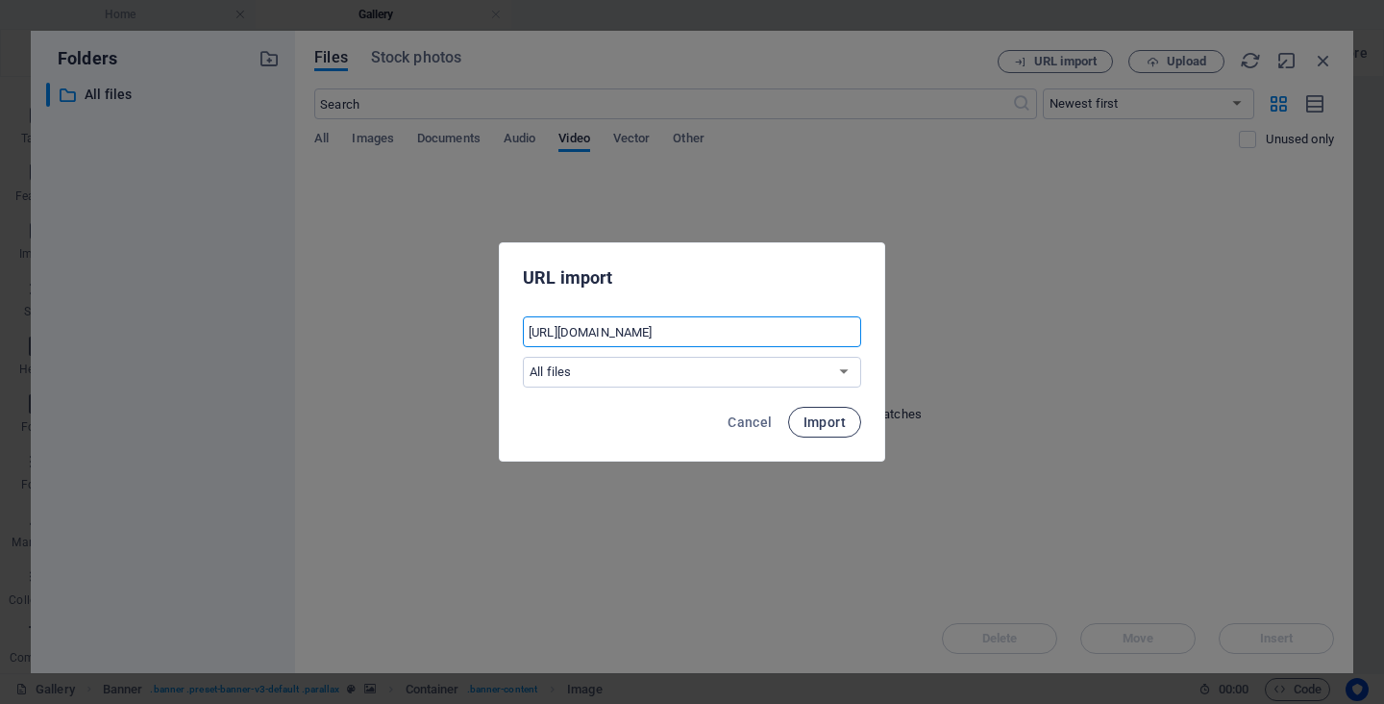
click at [822, 425] on span "Import" at bounding box center [825, 421] width 42 height 15
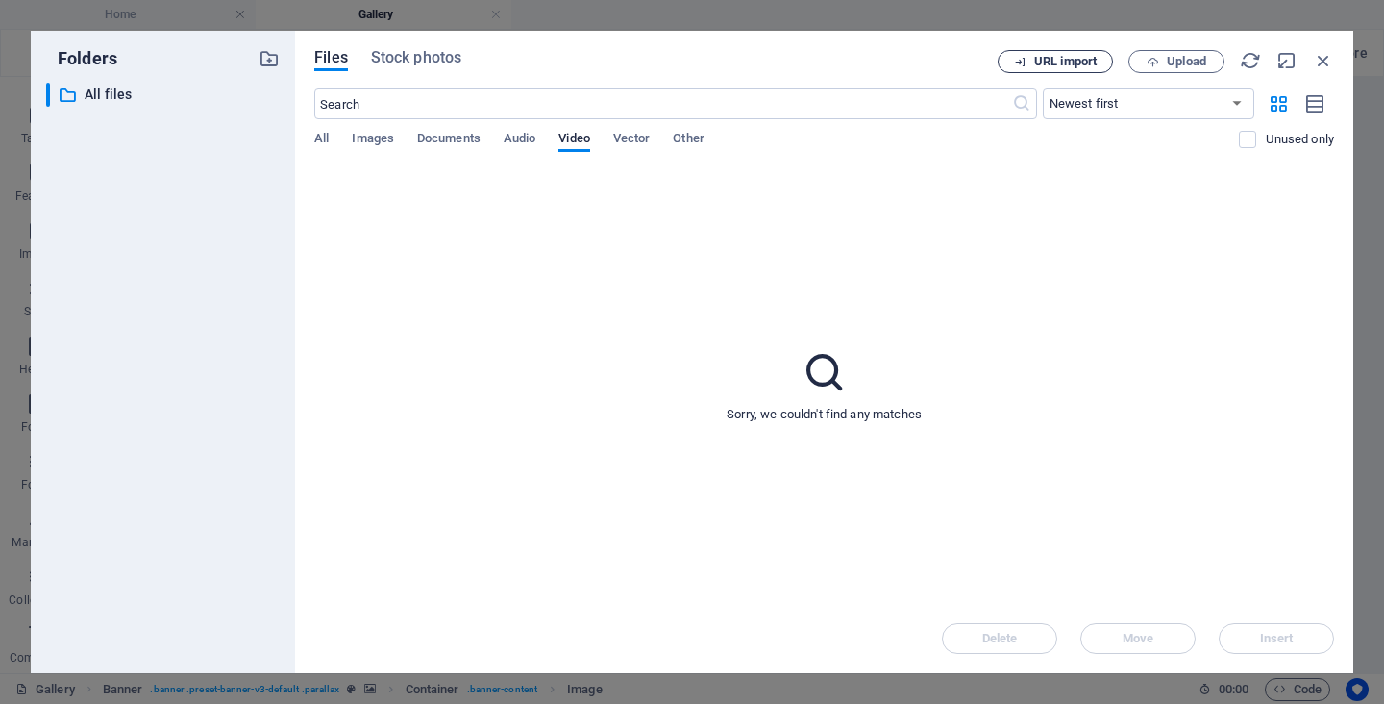
click at [1083, 65] on span "URL import" at bounding box center [1065, 62] width 62 height 12
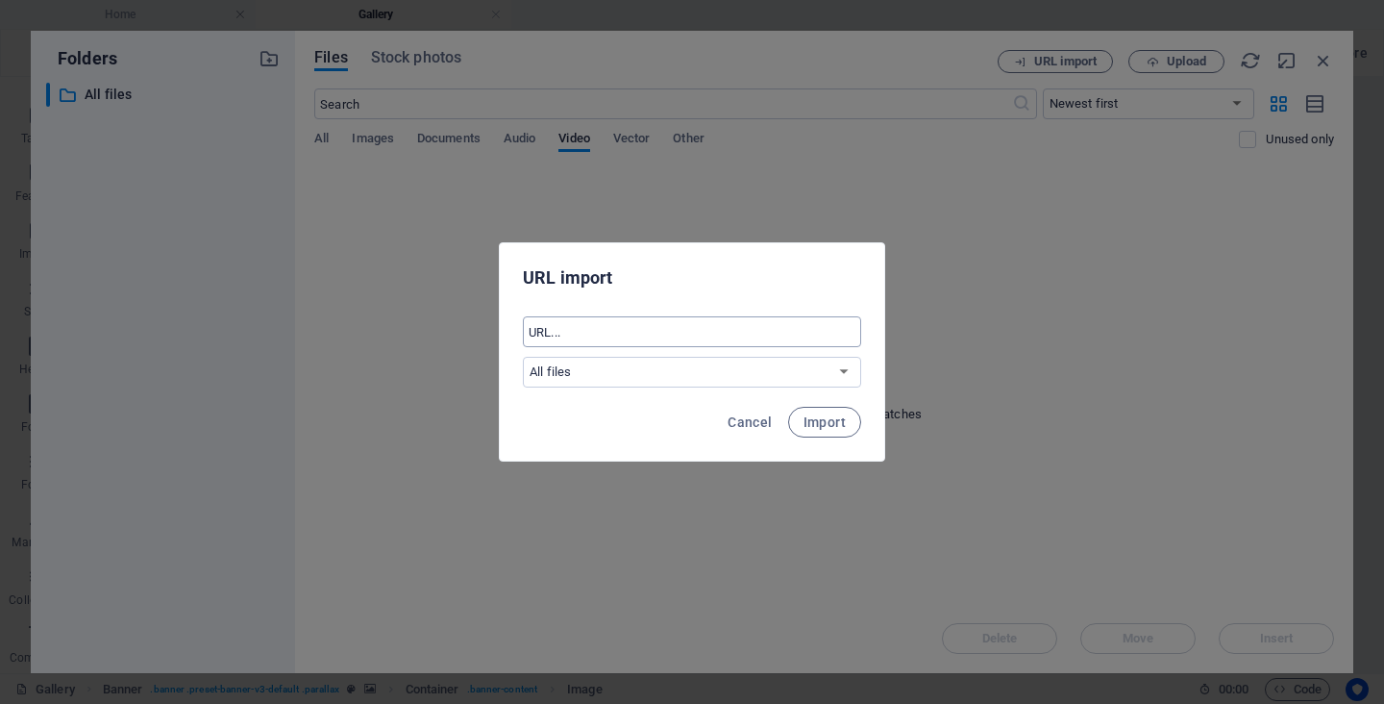
click at [618, 340] on input "text" at bounding box center [692, 331] width 338 height 31
paste input "[URL][DOMAIN_NAME]"
type input "[URL][DOMAIN_NAME]"
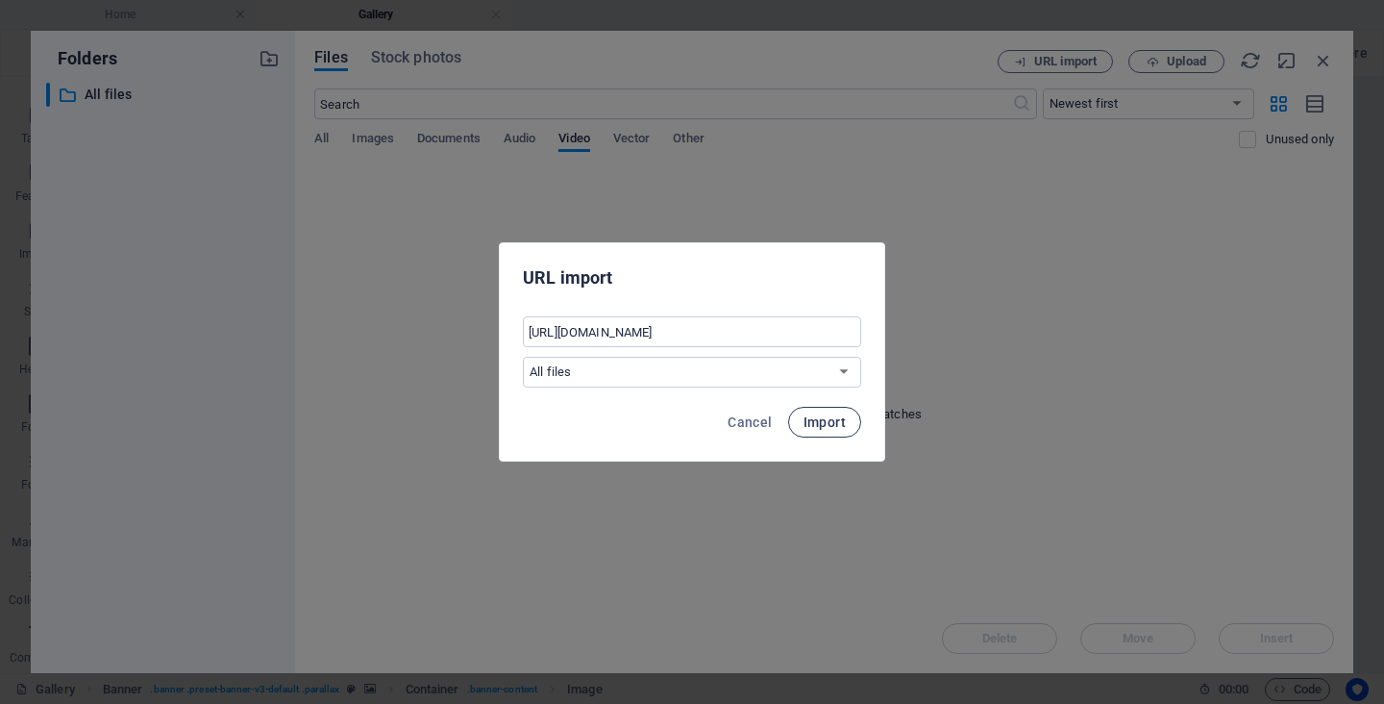
click at [830, 427] on span "Import" at bounding box center [825, 421] width 42 height 15
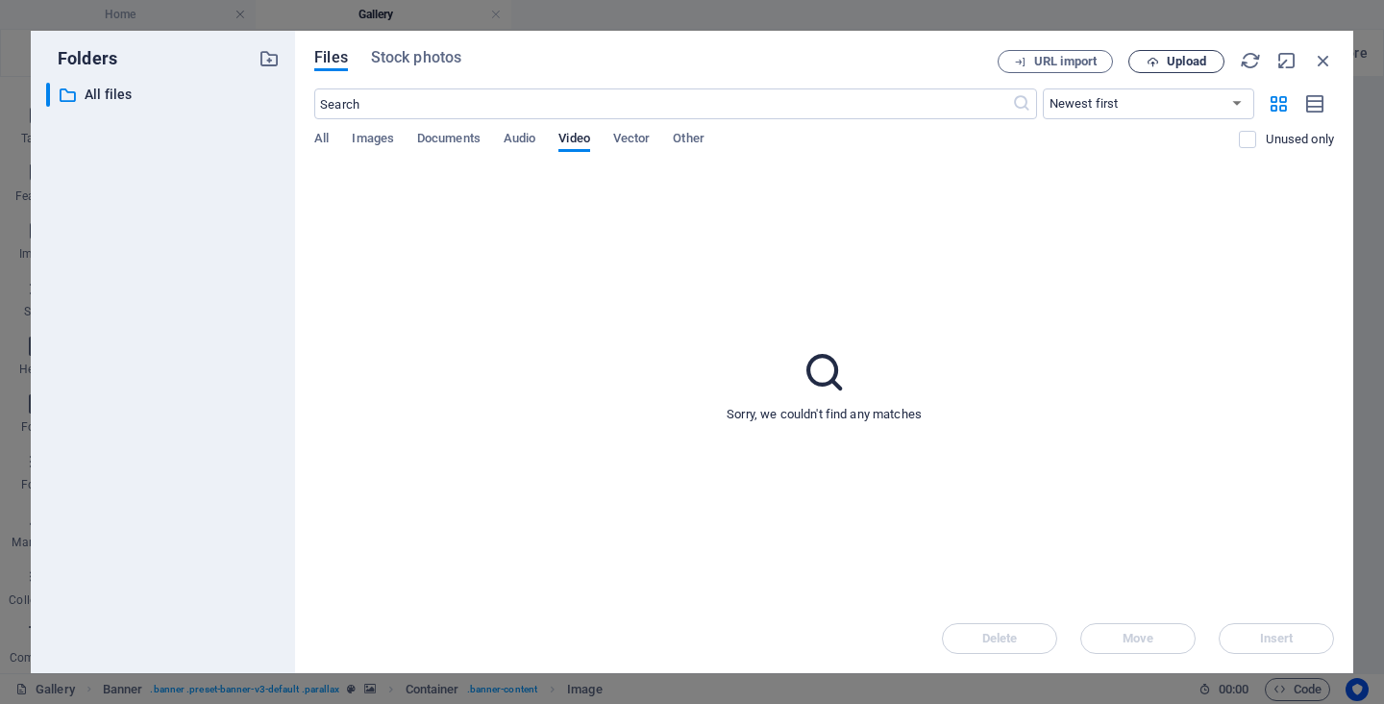
click at [1183, 71] on button "Upload" at bounding box center [1176, 61] width 96 height 23
click at [1172, 62] on span "Upload" at bounding box center [1186, 62] width 39 height 12
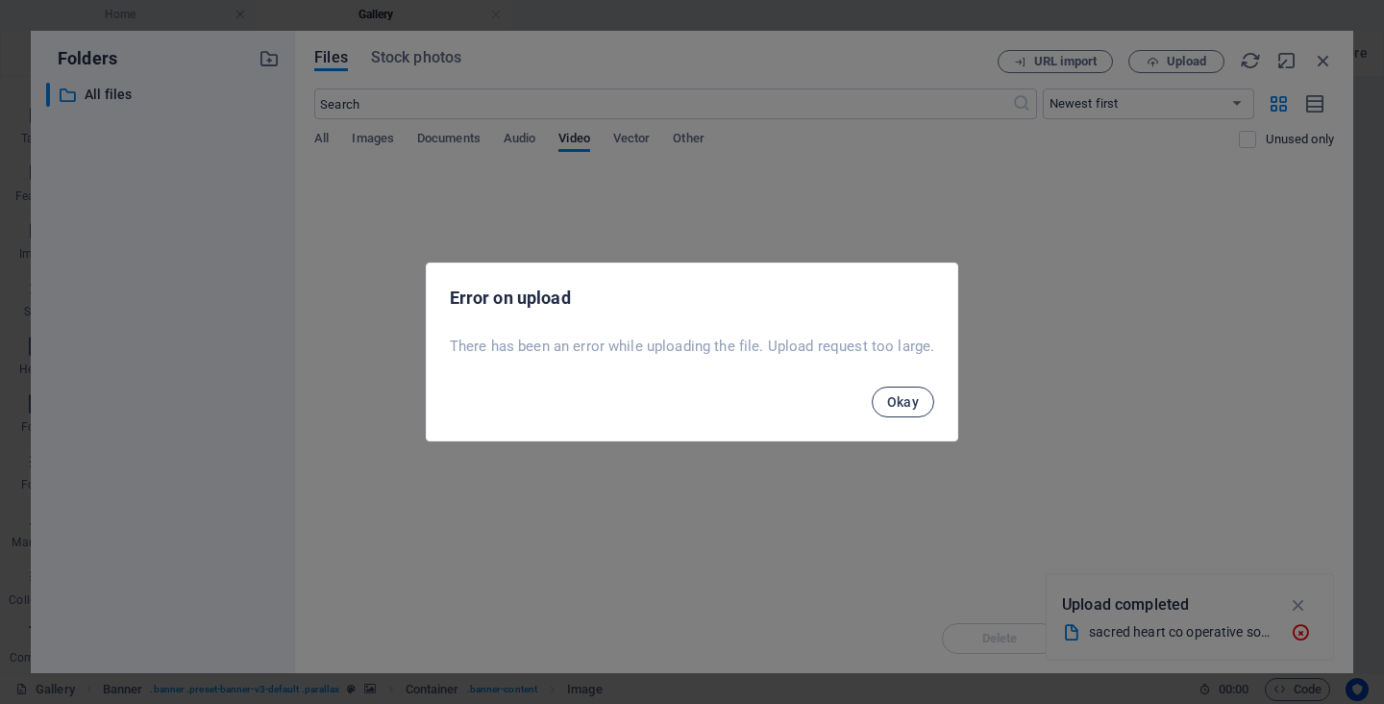
click at [916, 405] on span "Okay" at bounding box center [903, 401] width 33 height 15
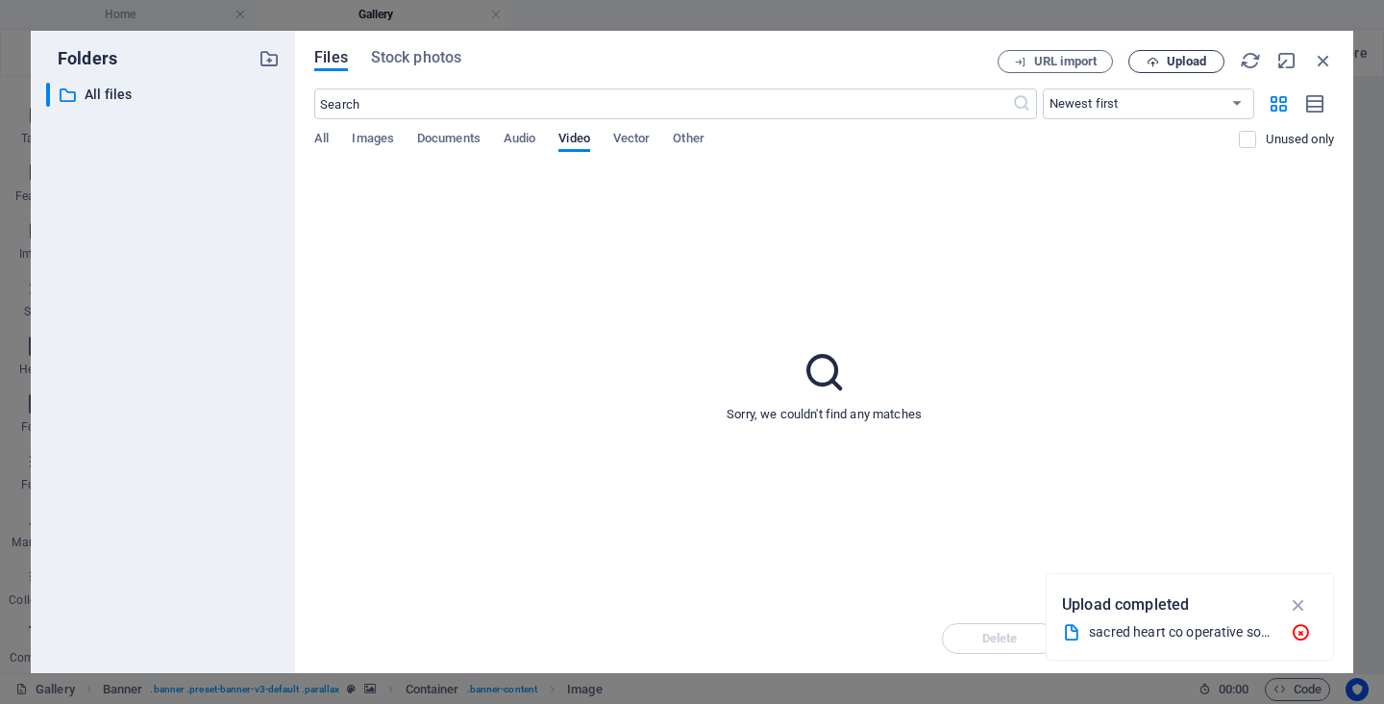
click at [1170, 62] on span "Upload" at bounding box center [1186, 62] width 39 height 12
click at [1299, 632] on icon "button" at bounding box center [1300, 632] width 20 height 19
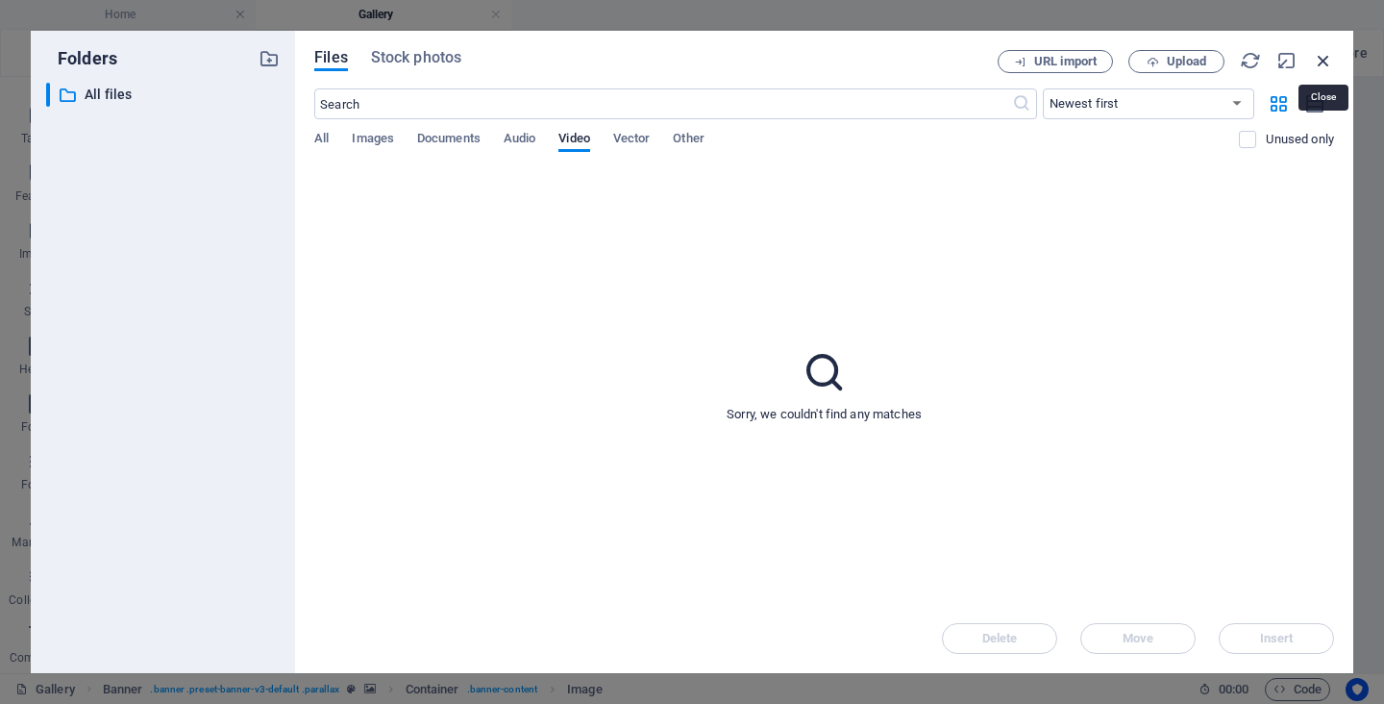
click at [1325, 66] on icon "button" at bounding box center [1323, 60] width 21 height 21
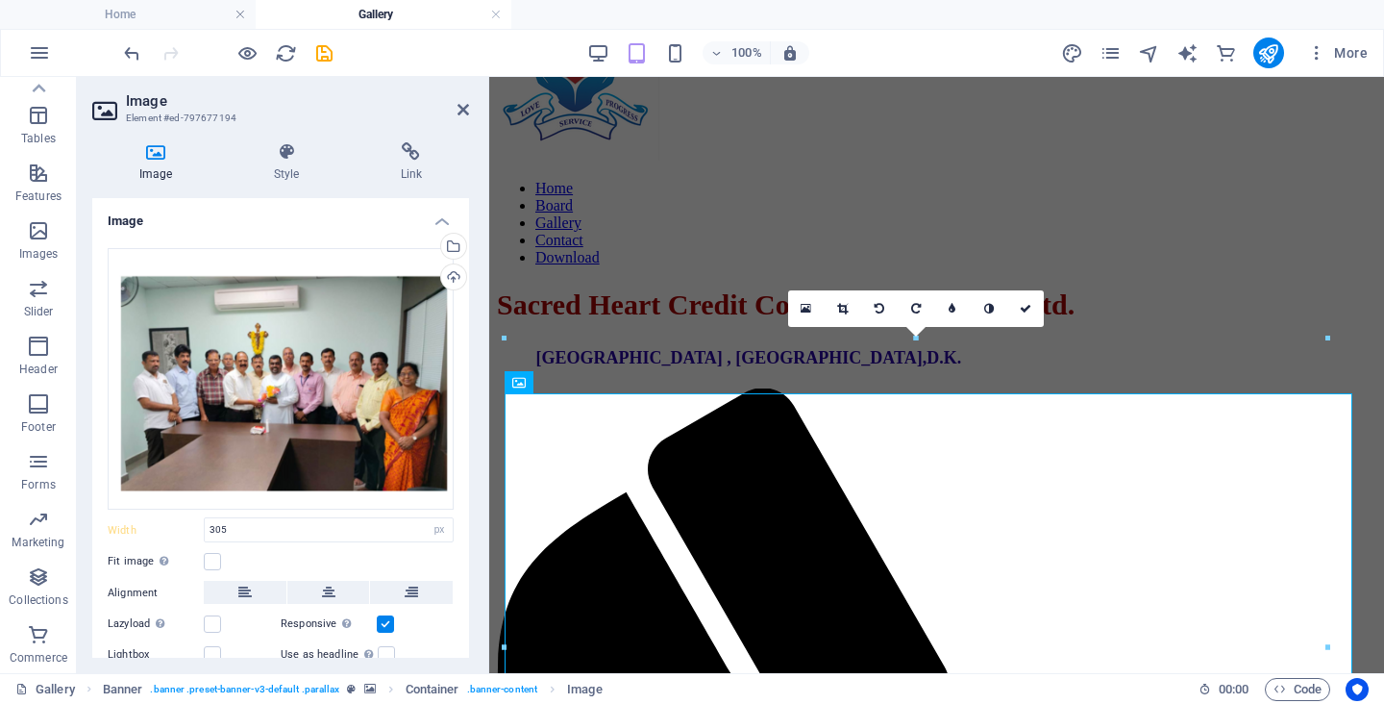
type input "856"
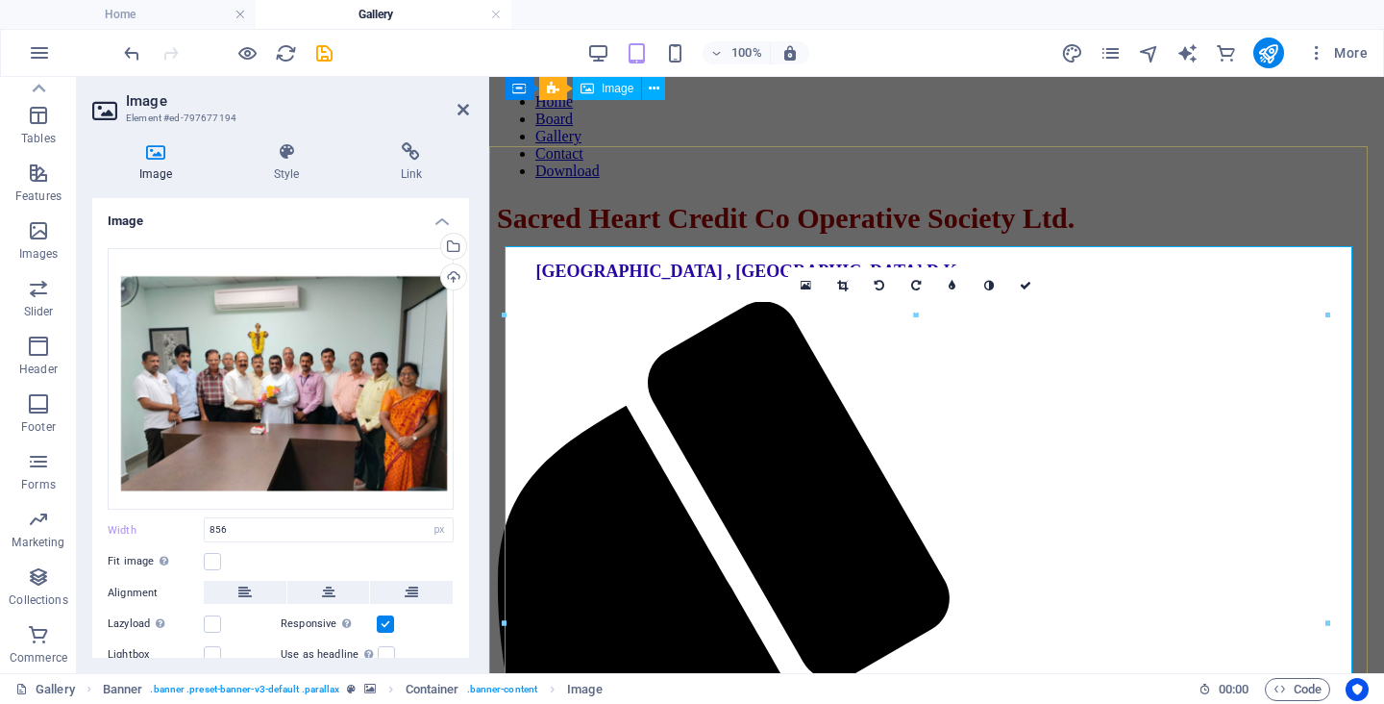
scroll to position [61, 0]
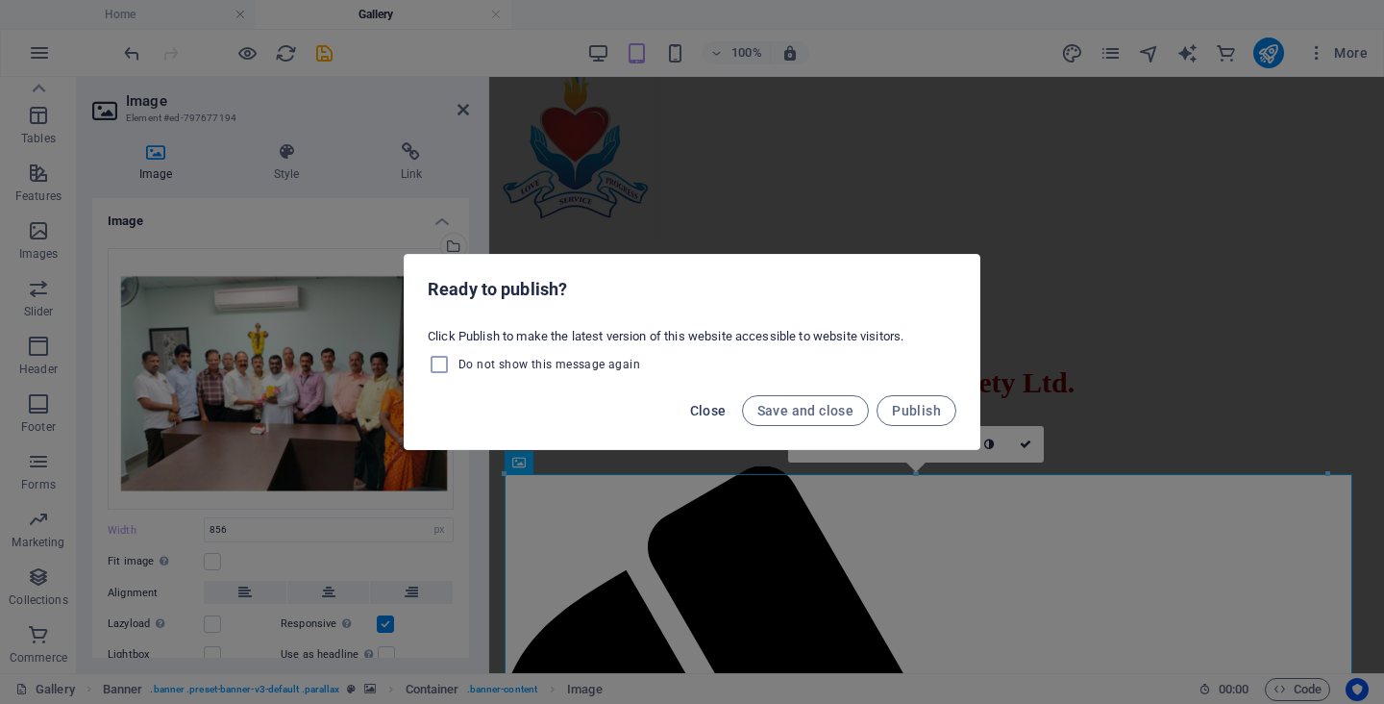
click at [701, 409] on span "Close" at bounding box center [708, 410] width 37 height 15
